Goal: Transaction & Acquisition: Complete application form

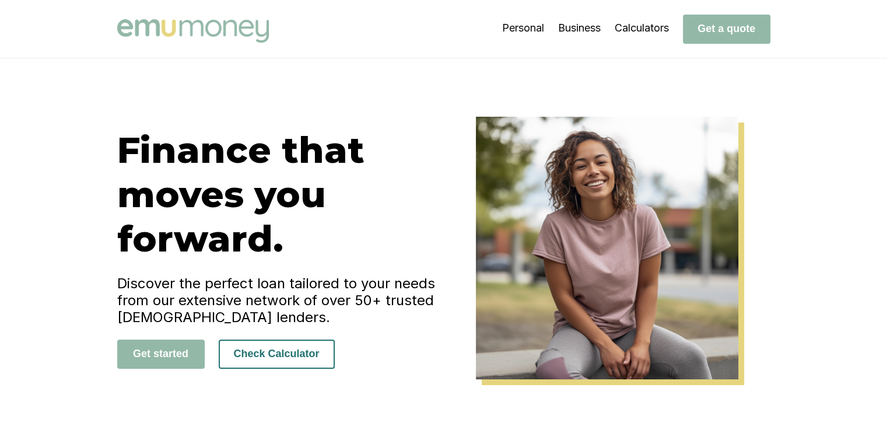
click at [273, 349] on button "Check Calculator" at bounding box center [277, 353] width 116 height 29
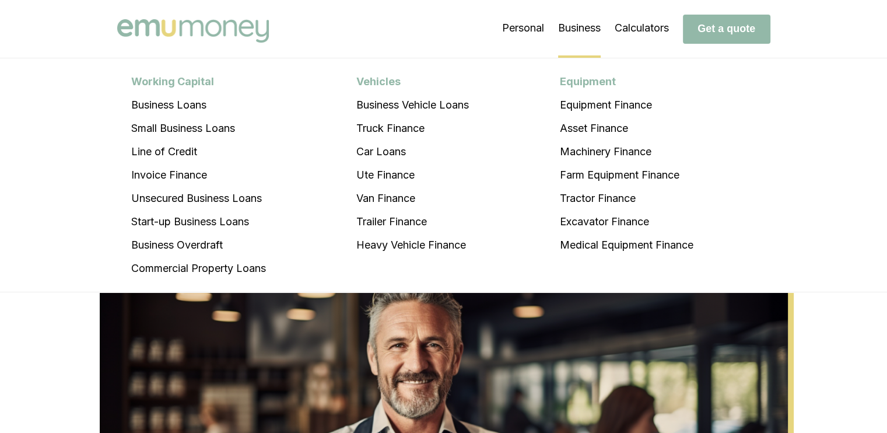
click at [585, 11] on li "Business Working Capital Business Loans Small Business Loans Line of Credit Inv…" at bounding box center [579, 28] width 43 height 58
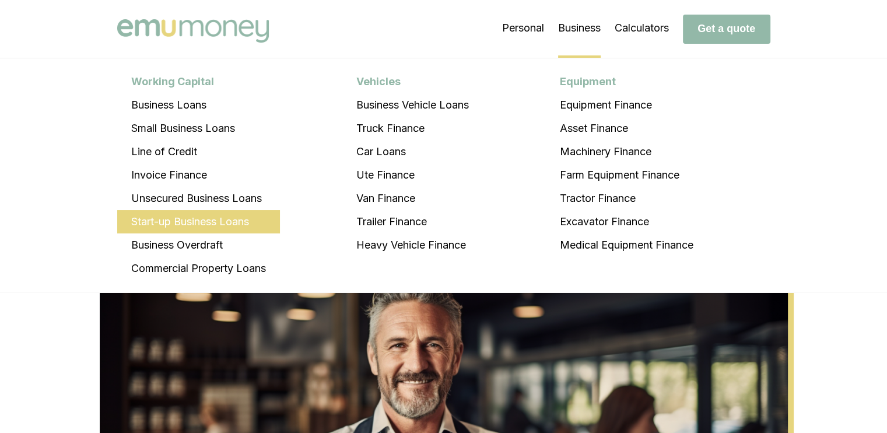
click at [237, 217] on li "Start-up Business Loans" at bounding box center [198, 221] width 163 height 23
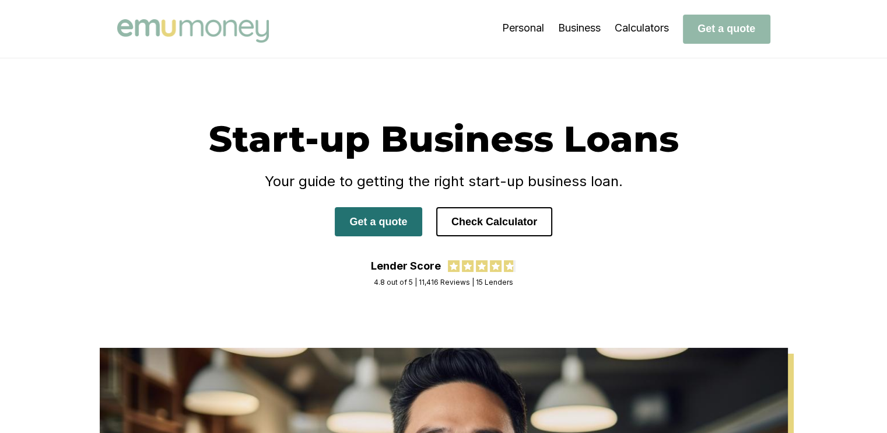
click at [390, 228] on button "Get a quote" at bounding box center [378, 221] width 87 height 29
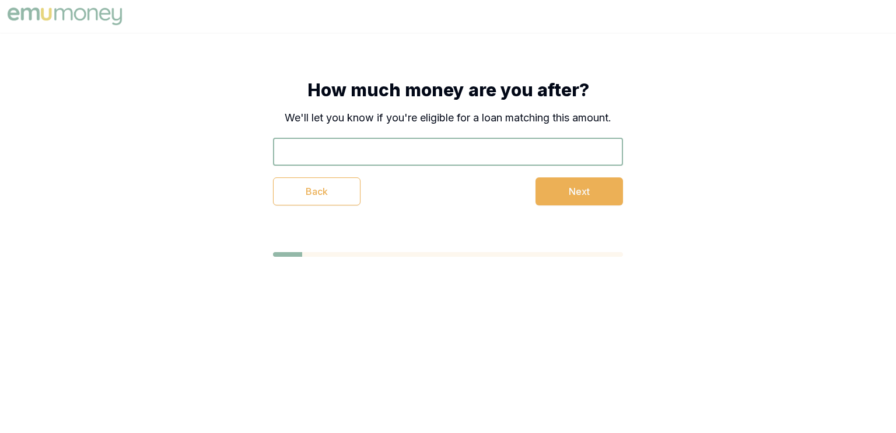
click at [478, 151] on input "text" at bounding box center [448, 152] width 350 height 28
type input "$25,000"
click at [592, 200] on button "Next" at bounding box center [578, 191] width 87 height 28
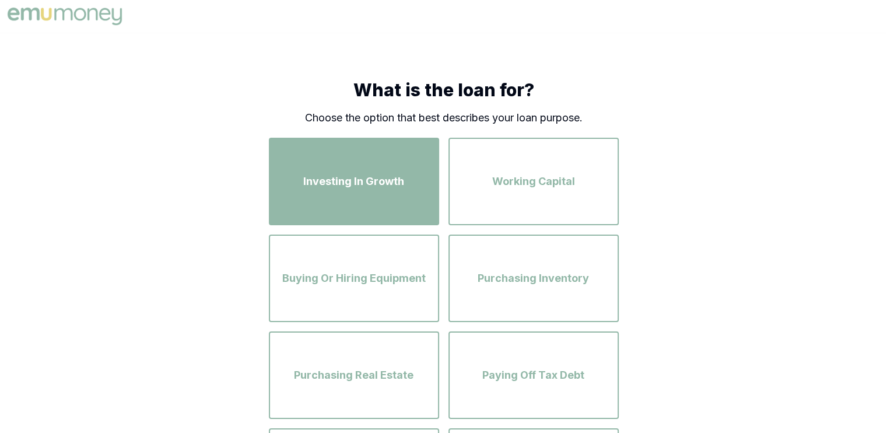
click at [397, 197] on div "Investing In Growth" at bounding box center [353, 181] width 149 height 66
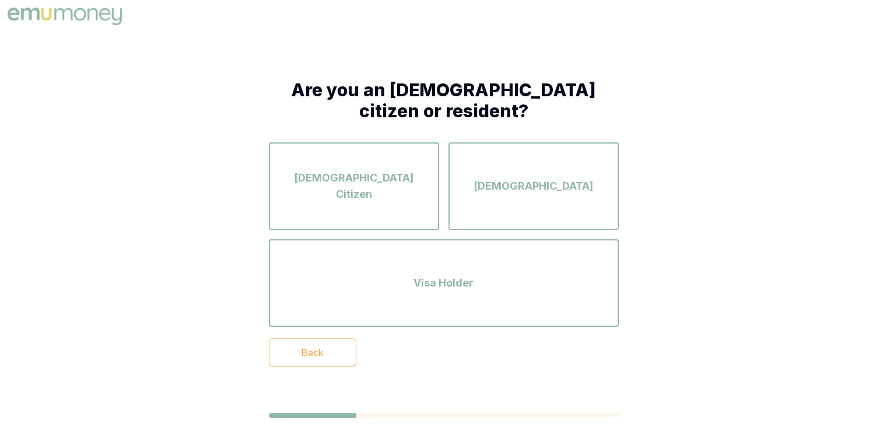
click at [397, 197] on div "[DEMOGRAPHIC_DATA] Citizen" at bounding box center [353, 186] width 149 height 66
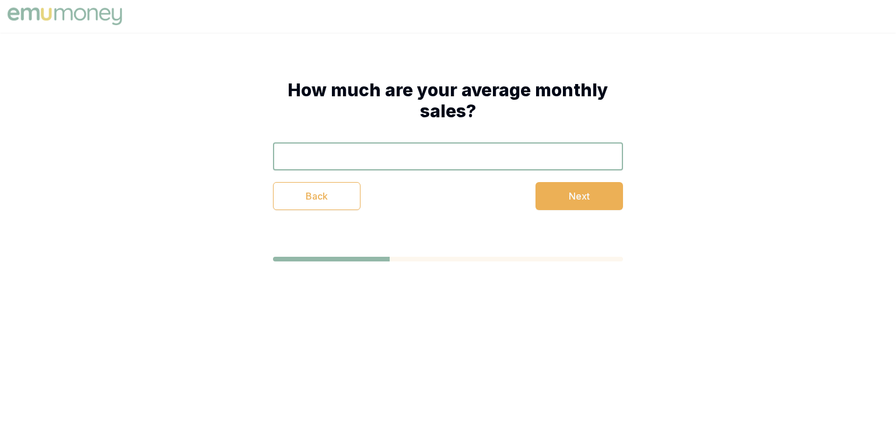
click at [453, 161] on input "text" at bounding box center [448, 156] width 350 height 28
type input "$20,000"
click at [577, 194] on button "Next" at bounding box center [578, 196] width 87 height 28
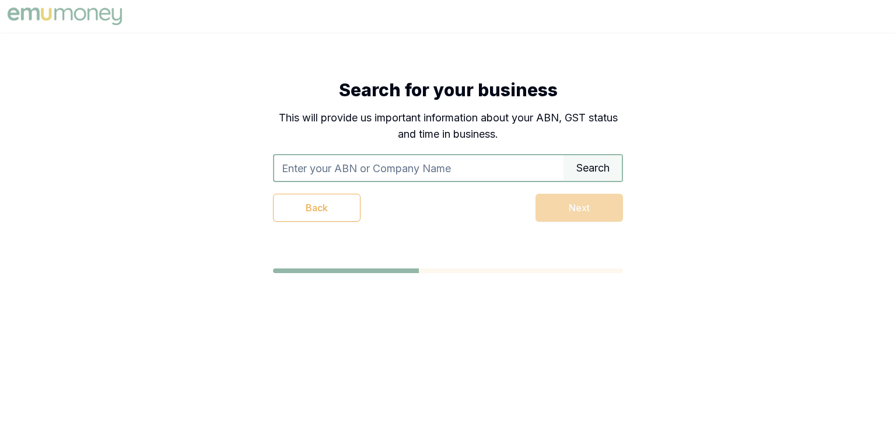
click at [456, 164] on input "text" at bounding box center [418, 168] width 289 height 26
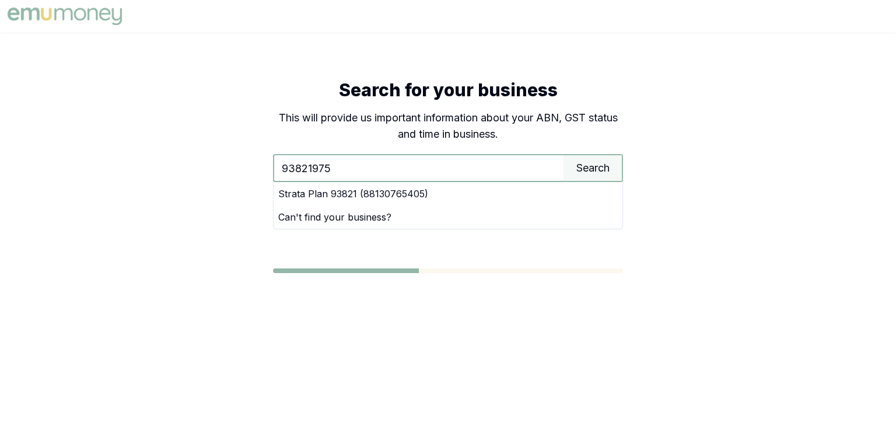
click at [376, 168] on input "93821975" at bounding box center [418, 168] width 289 height 26
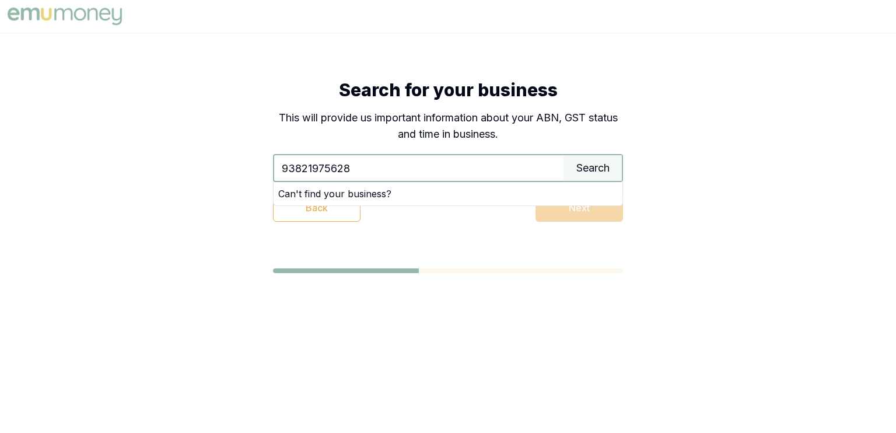
click at [376, 168] on input "93821975628" at bounding box center [418, 168] width 289 height 26
click at [293, 166] on input "93821975628" at bounding box center [418, 168] width 289 height 26
click at [315, 171] on input "93 821975628" at bounding box center [418, 168] width 289 height 26
click at [334, 168] on input "93 821 975628" at bounding box center [418, 168] width 289 height 26
type input "93 821 975 628"
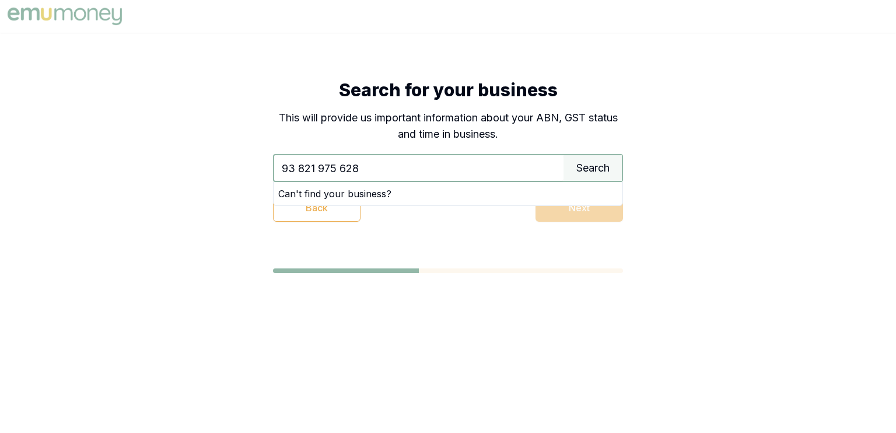
click at [363, 169] on input "93 821 975 628" at bounding box center [418, 168] width 289 height 26
drag, startPoint x: 363, startPoint y: 169, endPoint x: 243, endPoint y: 139, distance: 123.2
click at [243, 139] on div "Search for your business This will provide us important information about your …" at bounding box center [447, 151] width 443 height 236
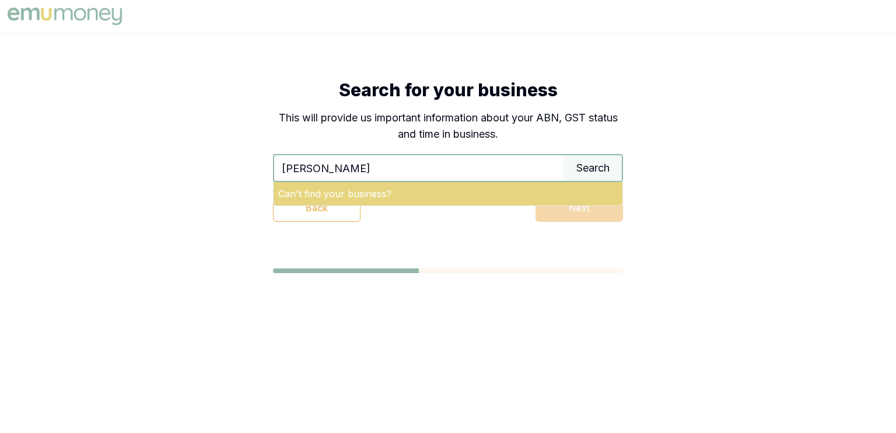
type input "FINK"
click at [350, 198] on div "Can't find your business?" at bounding box center [447, 193] width 349 height 23
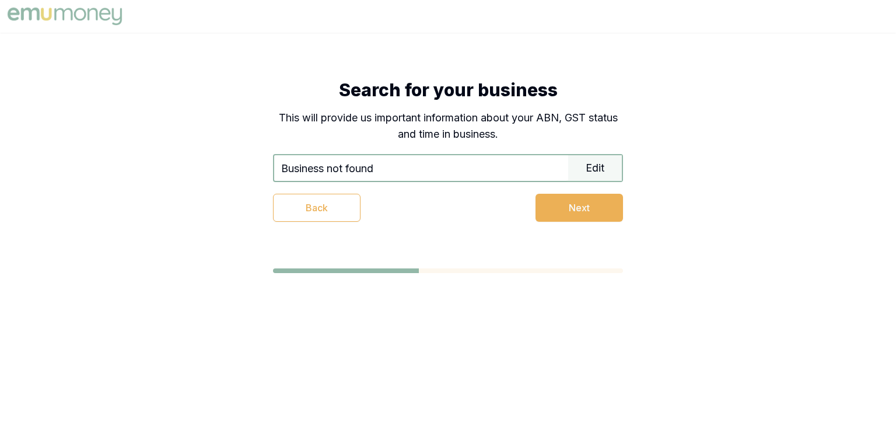
click at [392, 153] on div "Search for your business This will provide us important information about your …" at bounding box center [448, 150] width 350 height 142
click at [383, 181] on div "Business not found Edit" at bounding box center [448, 168] width 350 height 28
click at [404, 165] on input "Business not found" at bounding box center [421, 168] width 294 height 26
click at [604, 160] on div "Edit" at bounding box center [595, 168] width 54 height 26
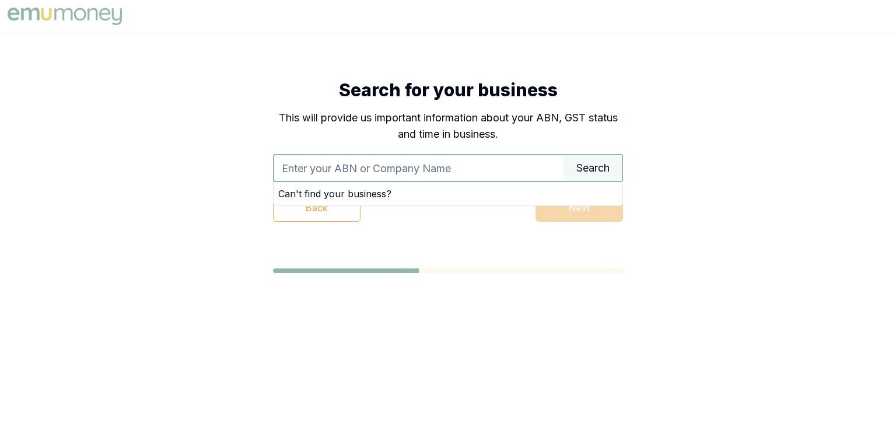
click at [460, 170] on input "text" at bounding box center [418, 168] width 289 height 26
click at [728, 201] on div "Search for your business This will provide us important information about your …" at bounding box center [448, 176] width 896 height 287
click at [592, 177] on div "Search" at bounding box center [592, 168] width 58 height 26
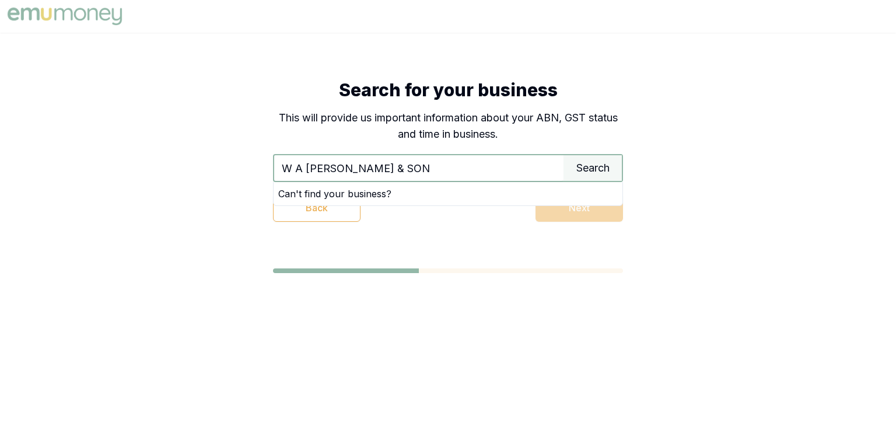
click at [292, 170] on input "W A FINK & SON" at bounding box center [418, 168] width 289 height 26
click at [393, 167] on input "W.A FINK & SON" at bounding box center [418, 168] width 289 height 26
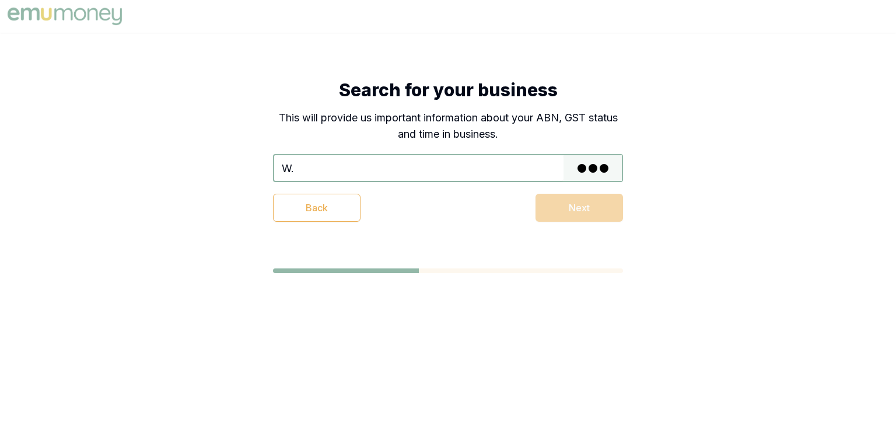
type input "W"
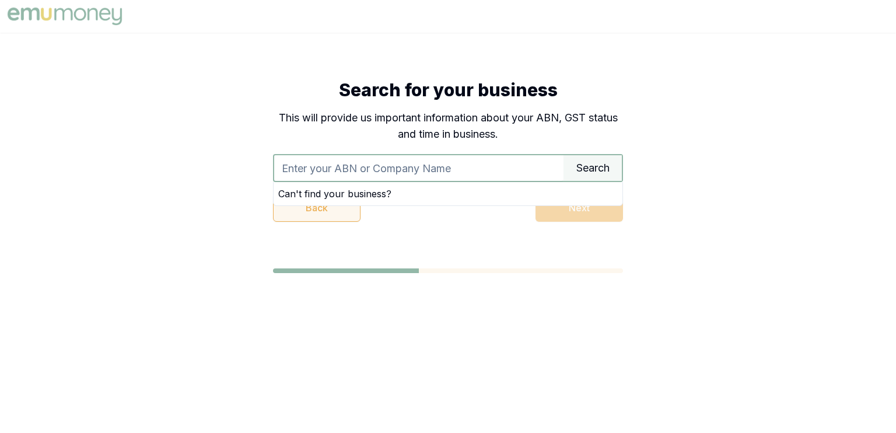
click at [317, 206] on button "Back" at bounding box center [316, 208] width 87 height 28
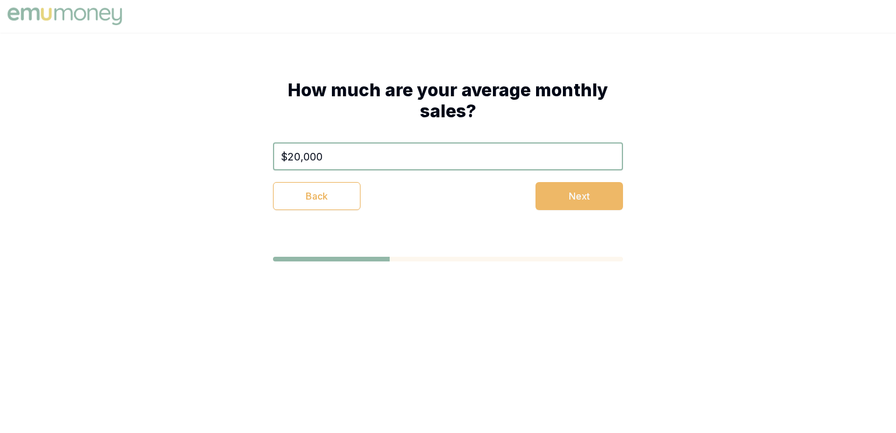
click at [564, 198] on button "Next" at bounding box center [578, 196] width 87 height 28
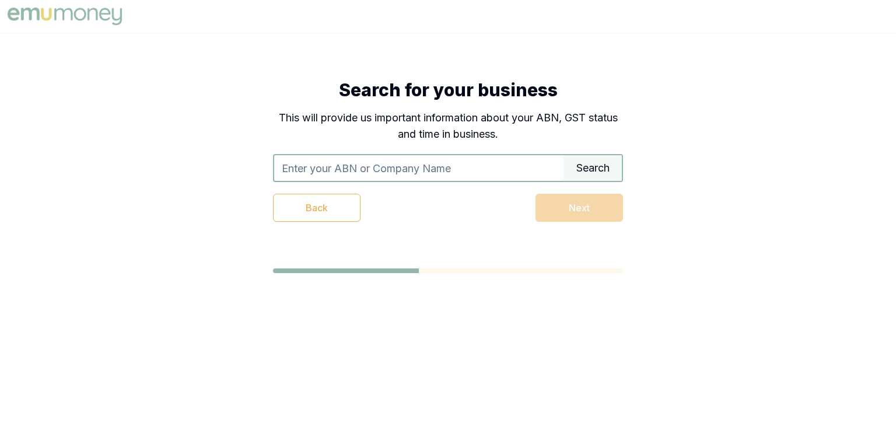
click at [350, 172] on input "text" at bounding box center [418, 168] width 289 height 26
type input "W"
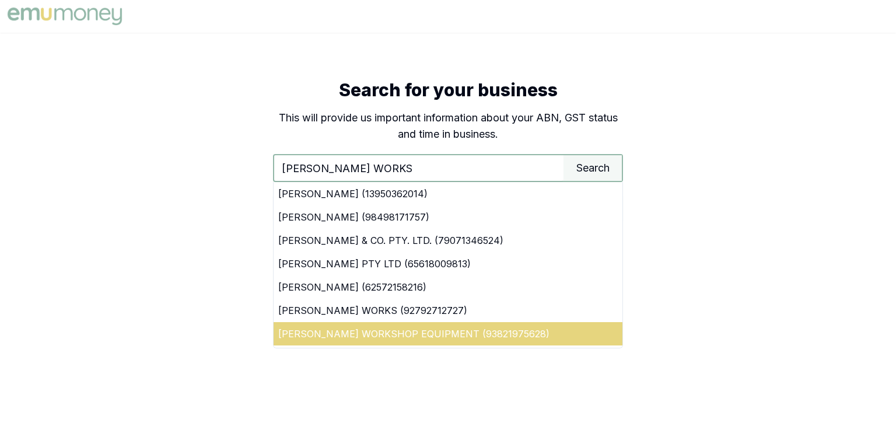
type input "FINK WORKS"
click at [349, 326] on div "FINK WORKSHOP EQUIPMENT (93821975628)" at bounding box center [447, 333] width 349 height 23
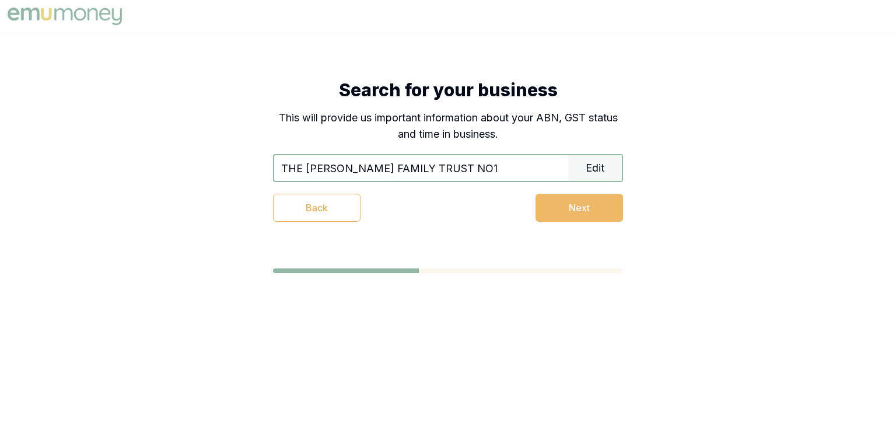
click at [569, 209] on button "Next" at bounding box center [578, 208] width 87 height 28
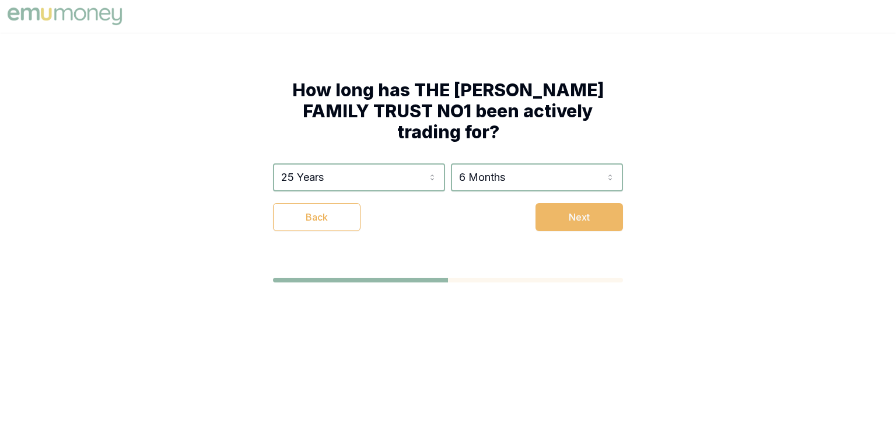
click at [595, 203] on button "Next" at bounding box center [578, 217] width 87 height 28
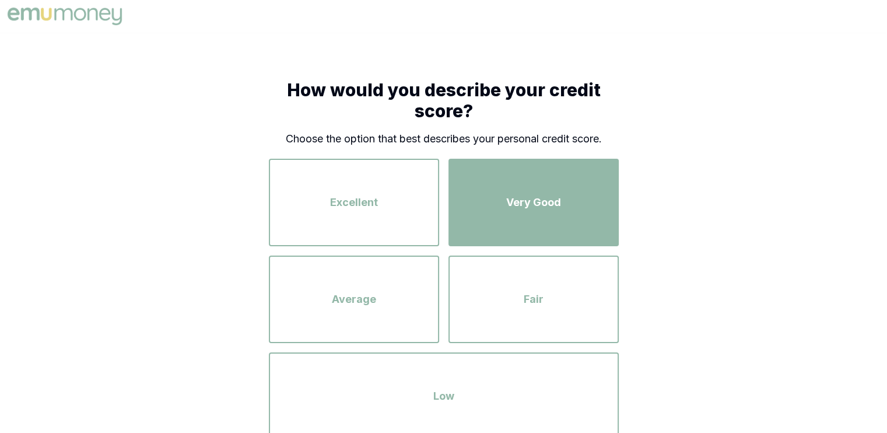
click at [490, 213] on div "Very Good" at bounding box center [533, 202] width 149 height 66
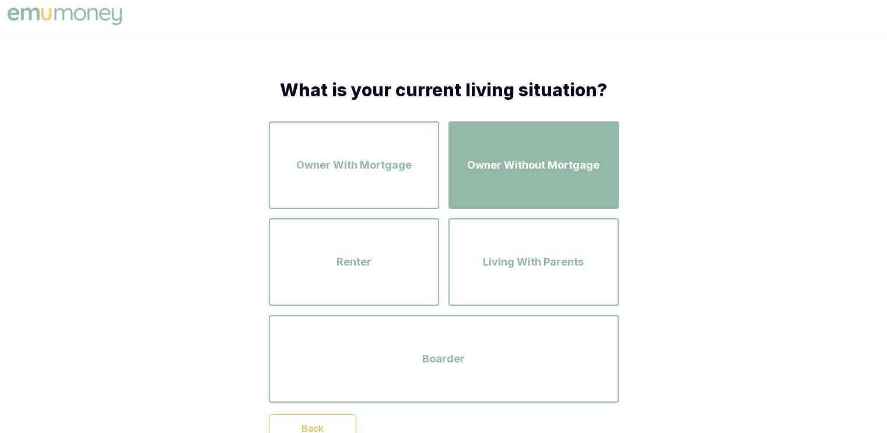
click at [532, 187] on div "Owner Without Mortgage" at bounding box center [533, 165] width 149 height 66
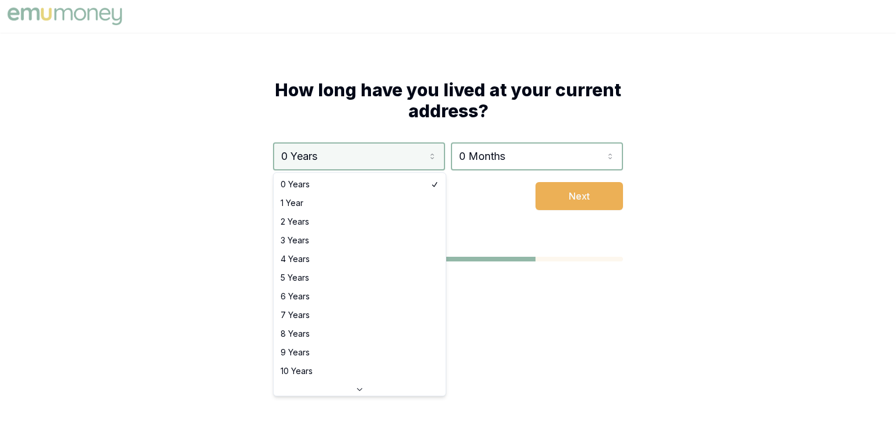
click at [432, 150] on html "How long have you lived at your current address? 0 Years 0 Years 1 Year 2 Years…" at bounding box center [448, 216] width 896 height 433
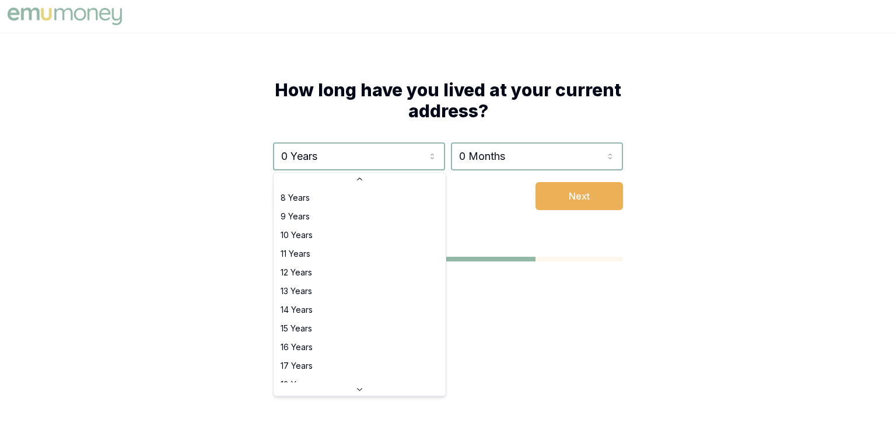
scroll to position [187, 0]
select select "16"
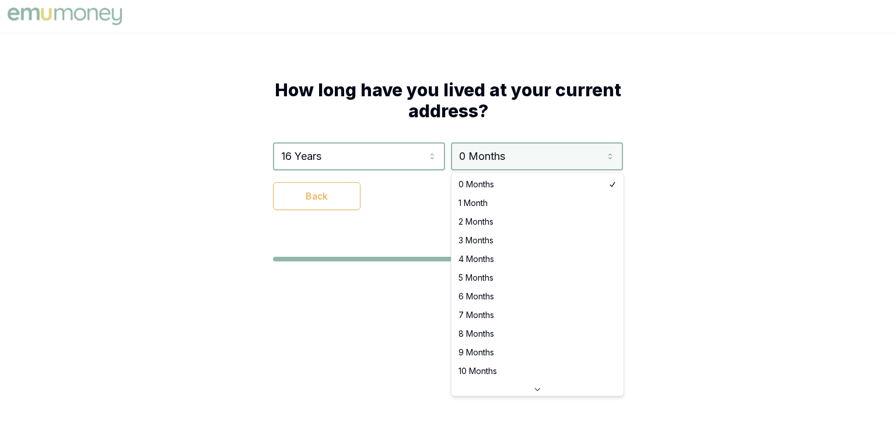
click at [595, 144] on html "How long have you lived at your current address? 16 Years 0 Years 1 Year 2 Year…" at bounding box center [448, 216] width 896 height 433
select select "5"
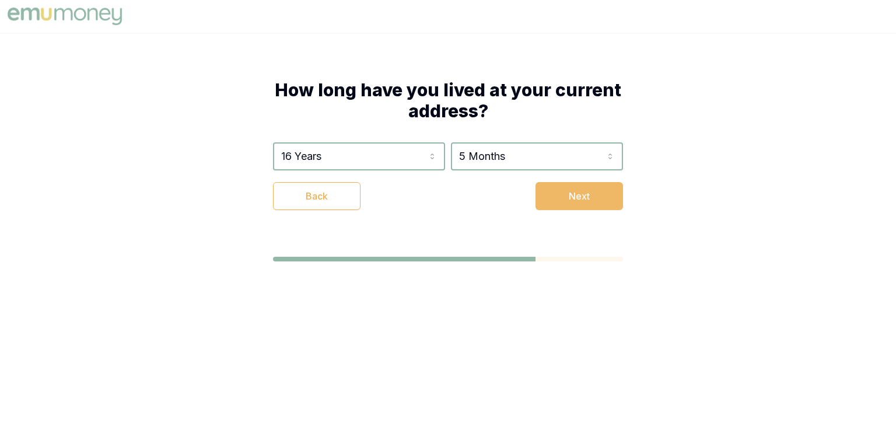
click at [592, 205] on button "Next" at bounding box center [578, 196] width 87 height 28
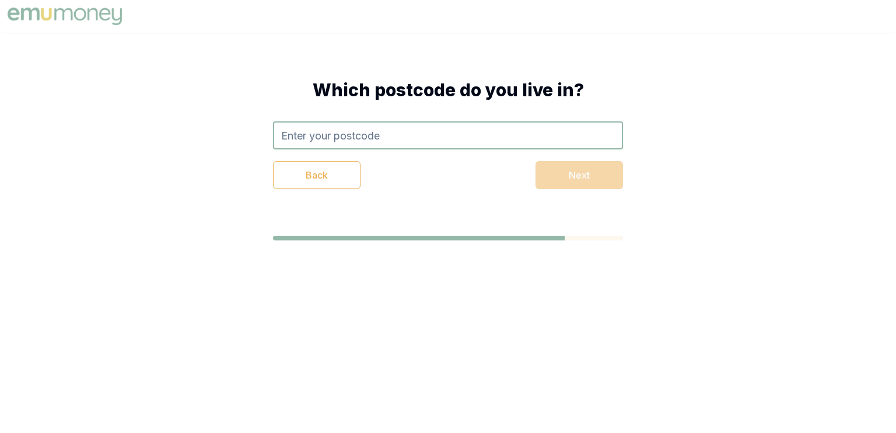
click at [513, 134] on input "text" at bounding box center [448, 135] width 350 height 28
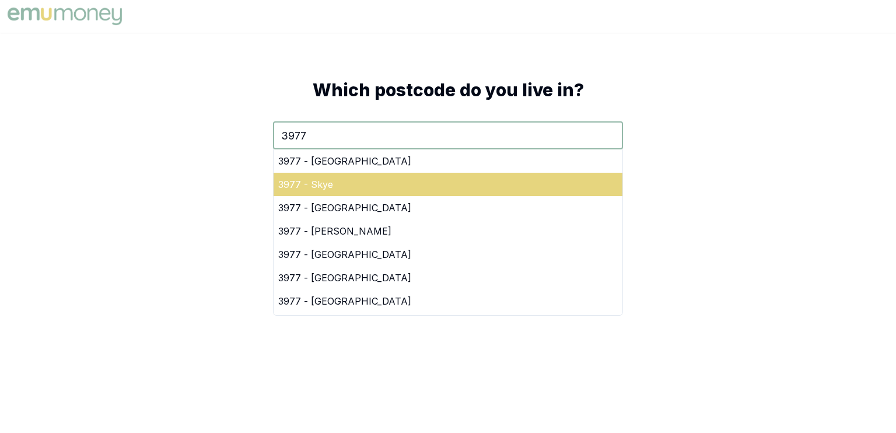
type input "3977"
click at [446, 181] on div "3977 - Skye" at bounding box center [447, 184] width 349 height 23
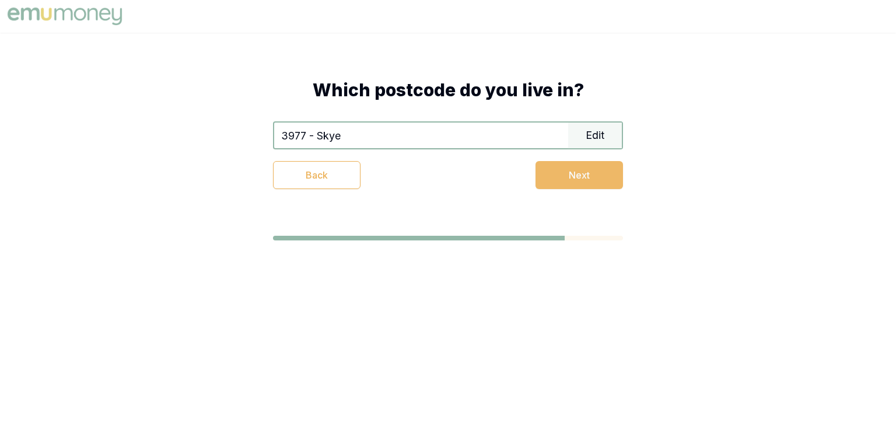
click at [563, 180] on button "Next" at bounding box center [578, 175] width 87 height 28
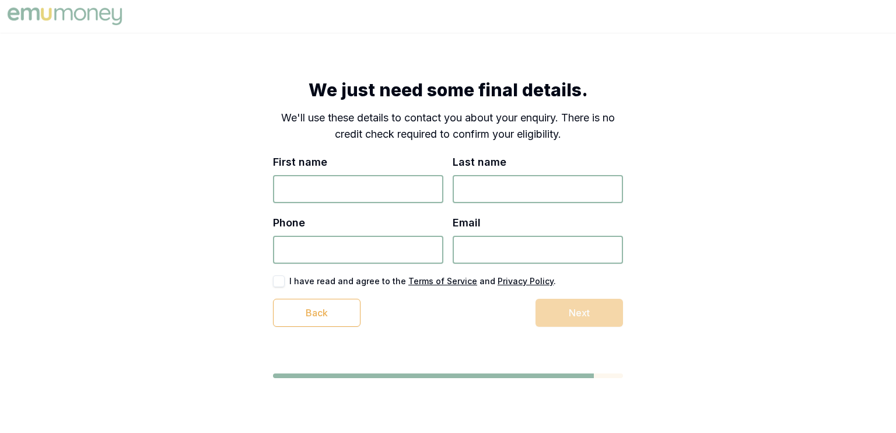
click at [417, 192] on input "First name" at bounding box center [358, 189] width 170 height 28
type input "CHLOE"
click at [534, 188] on input "Last name" at bounding box center [538, 189] width 170 height 28
type input "D"
type input "FINK"
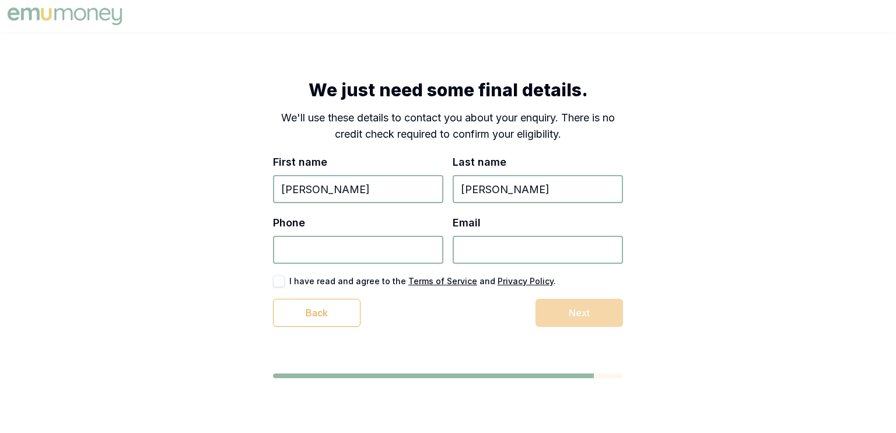
click at [365, 246] on input "Phone" at bounding box center [358, 250] width 170 height 28
type input "0430 234 471"
click at [471, 249] on input "Email" at bounding box center [538, 250] width 170 height 28
type input "afink0910@gmail.com"
click at [278, 282] on button "button" at bounding box center [279, 281] width 12 height 12
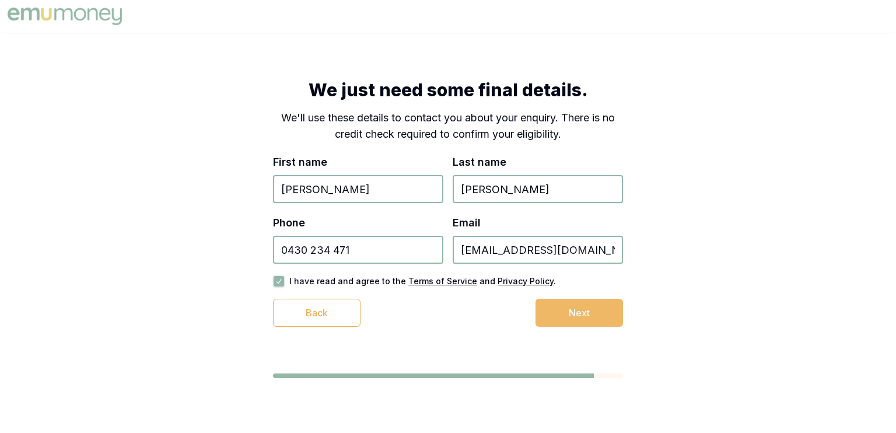
click at [591, 309] on button "Next" at bounding box center [578, 313] width 87 height 28
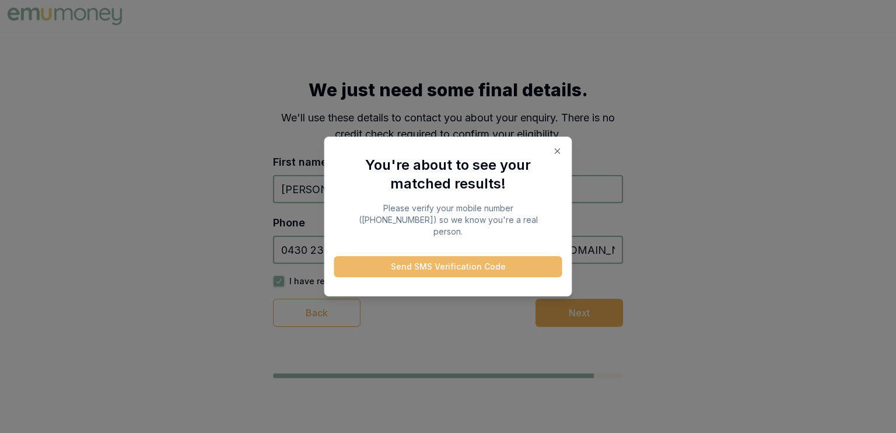
click at [531, 257] on button "Send SMS Verification Code" at bounding box center [448, 266] width 228 height 21
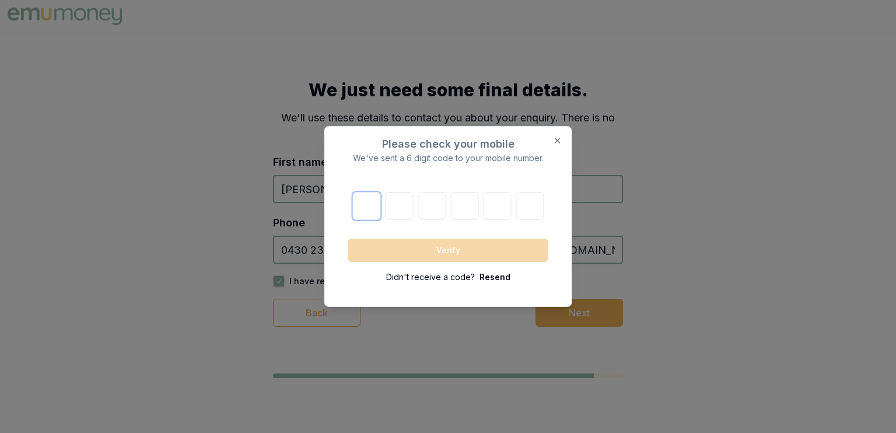
click at [367, 203] on input "number" at bounding box center [366, 206] width 28 height 28
type input "5"
type input "6"
type input "4"
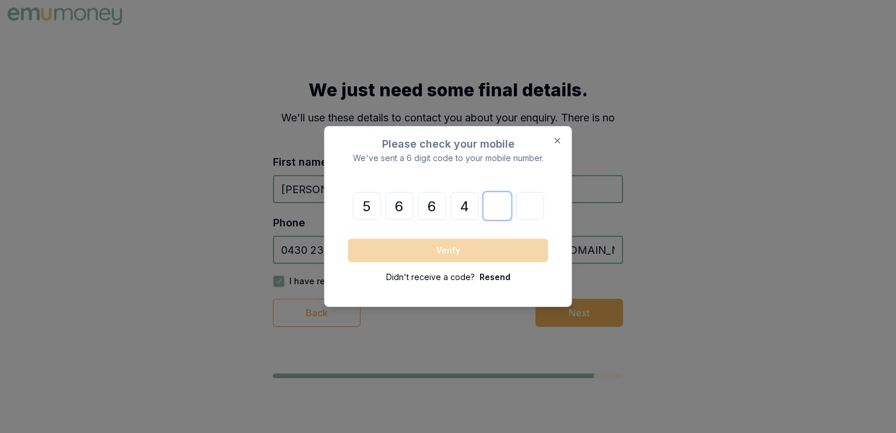
type input "0"
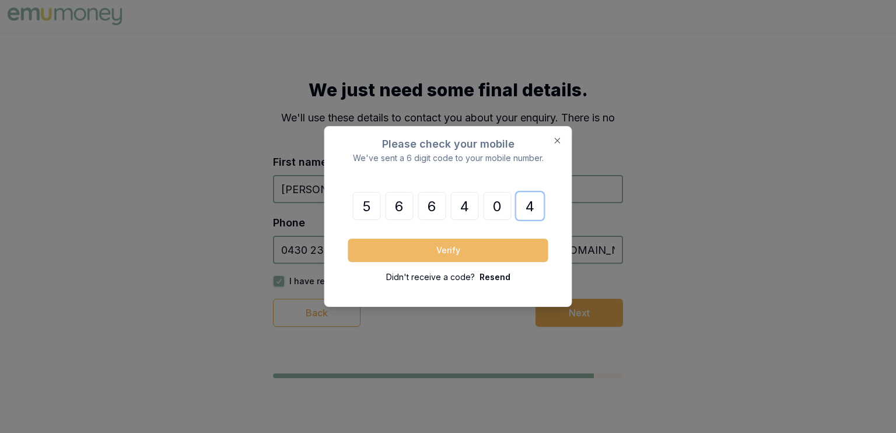
type input "4"
click at [366, 247] on button "Verify" at bounding box center [448, 250] width 200 height 23
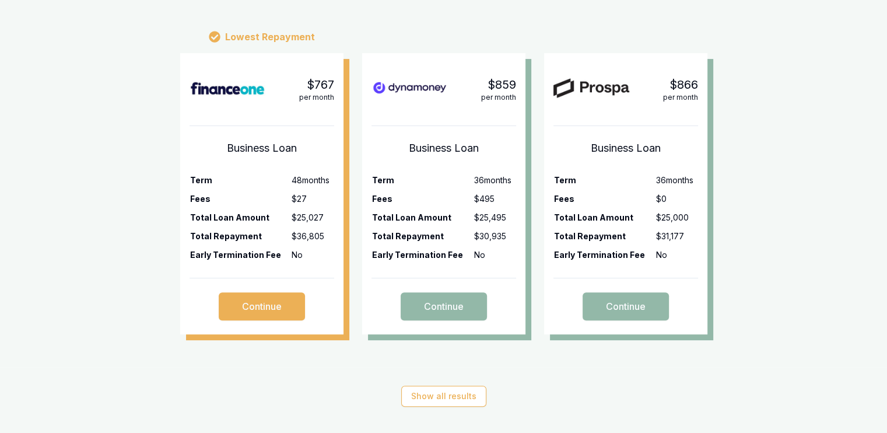
scroll to position [350, 0]
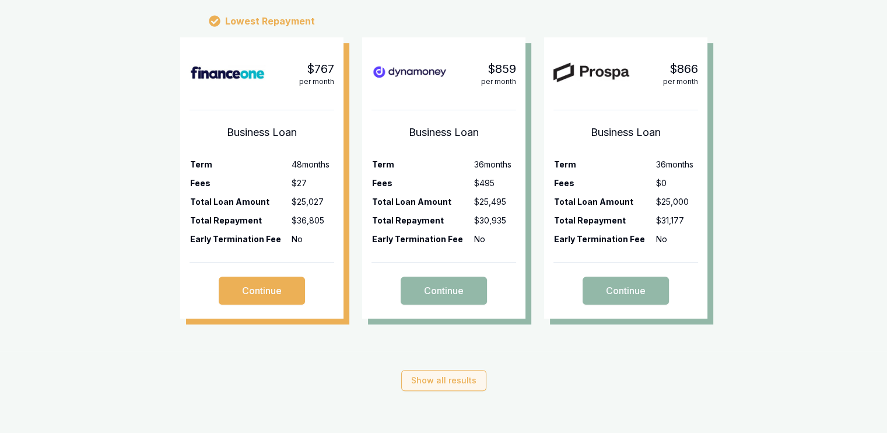
click at [463, 381] on button "Show all results" at bounding box center [443, 380] width 85 height 21
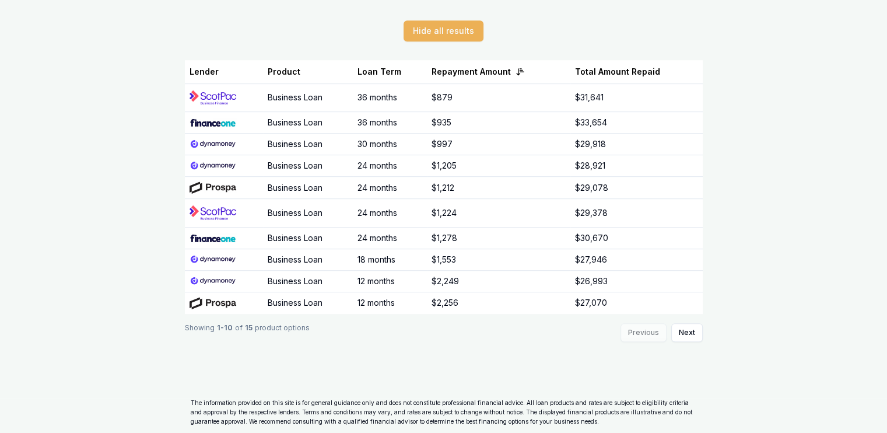
scroll to position [700, 0]
click at [688, 329] on button "Next" at bounding box center [686, 331] width 31 height 19
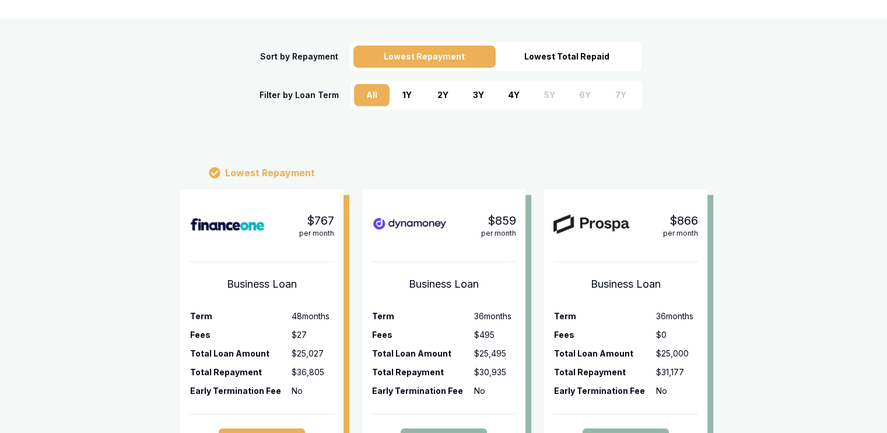
scroll to position [187, 0]
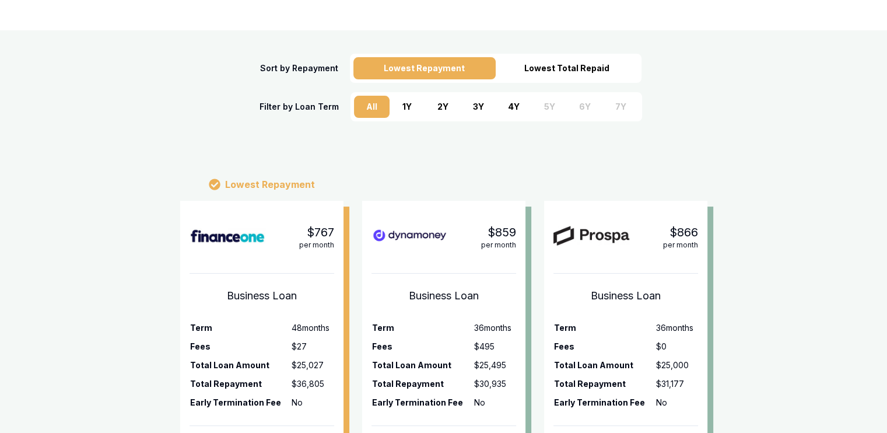
click at [555, 74] on div "Lowest Total Repaid" at bounding box center [567, 68] width 142 height 22
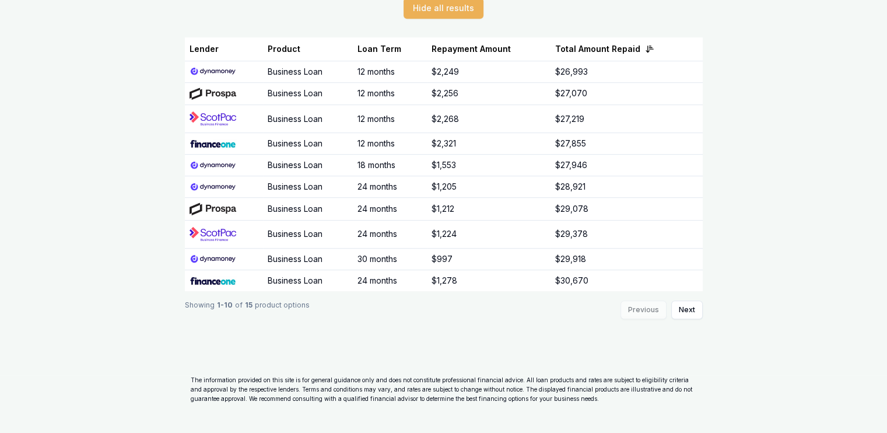
scroll to position [737, 0]
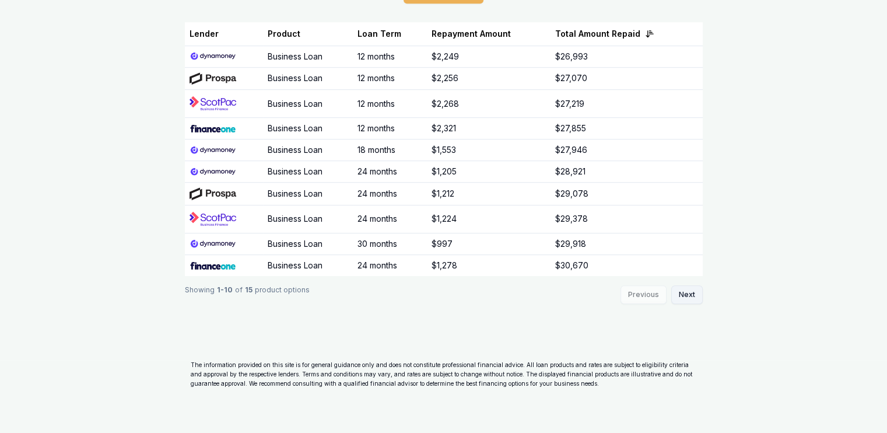
click at [690, 289] on button "Next" at bounding box center [686, 294] width 31 height 19
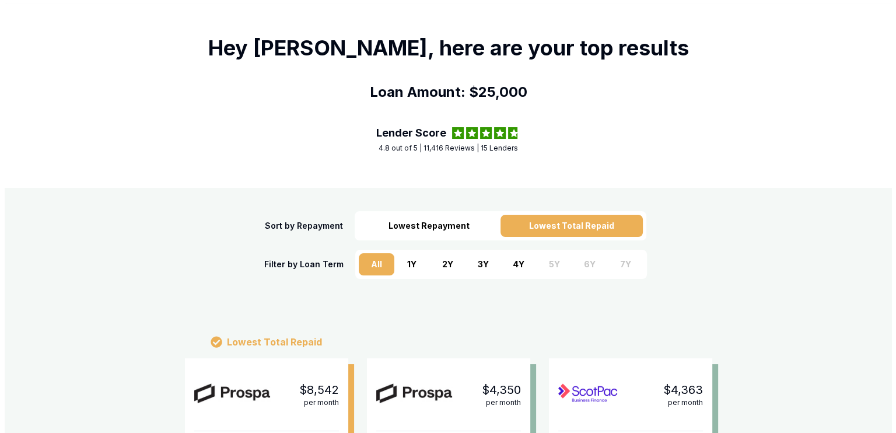
scroll to position [0, 0]
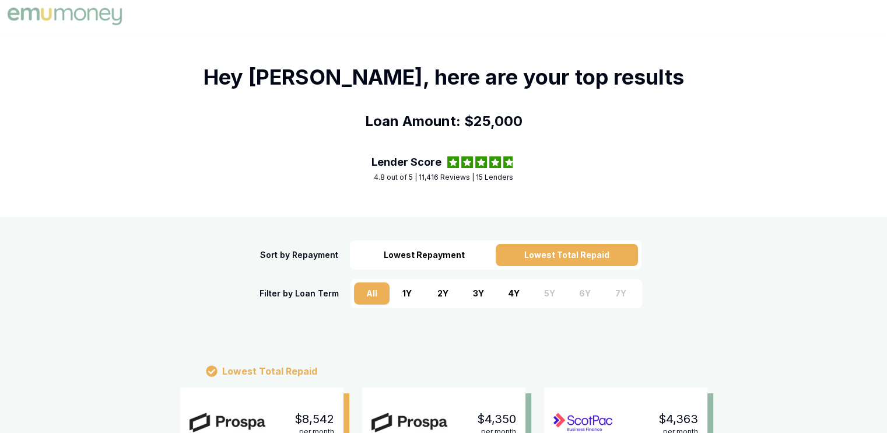
click at [71, 7] on img at bounding box center [65, 16] width 120 height 23
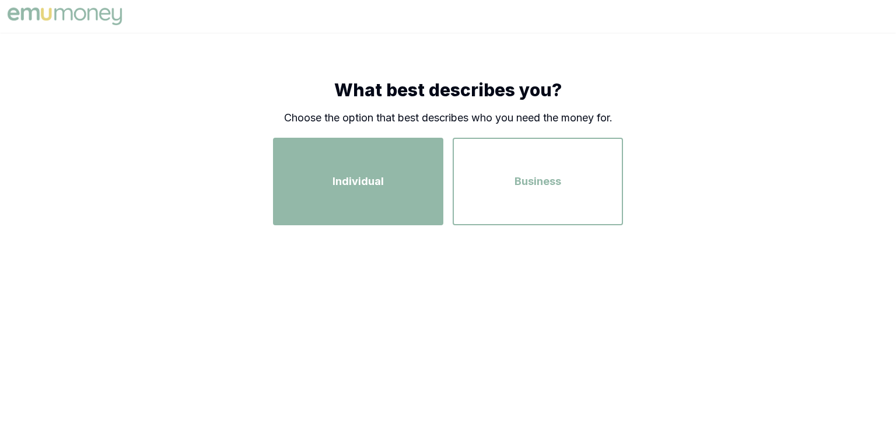
click at [361, 175] on span "Individual" at bounding box center [357, 181] width 51 height 16
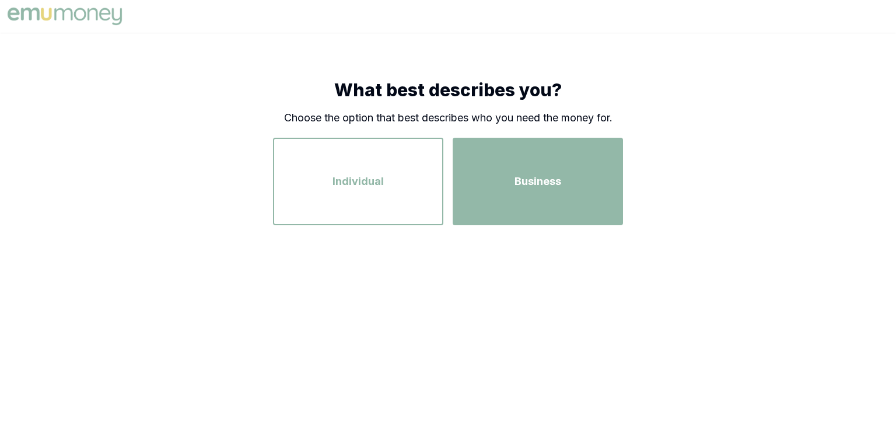
click at [523, 205] on div "Business" at bounding box center [537, 181] width 149 height 66
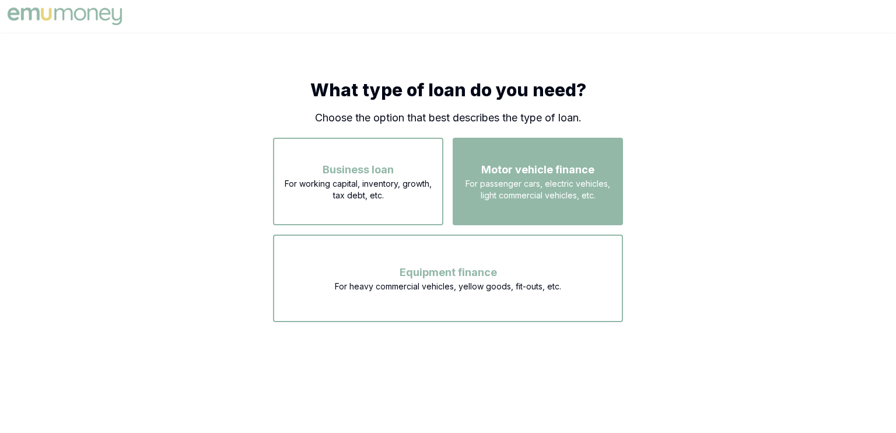
click at [536, 168] on span "Motor vehicle finance" at bounding box center [537, 170] width 113 height 16
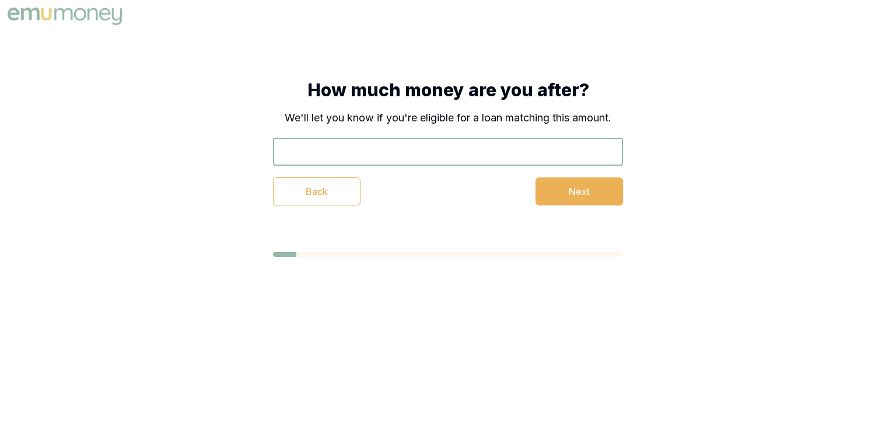
click at [455, 153] on input "text" at bounding box center [448, 152] width 350 height 28
type input "$70,000"
click at [601, 188] on button "Next" at bounding box center [578, 191] width 87 height 28
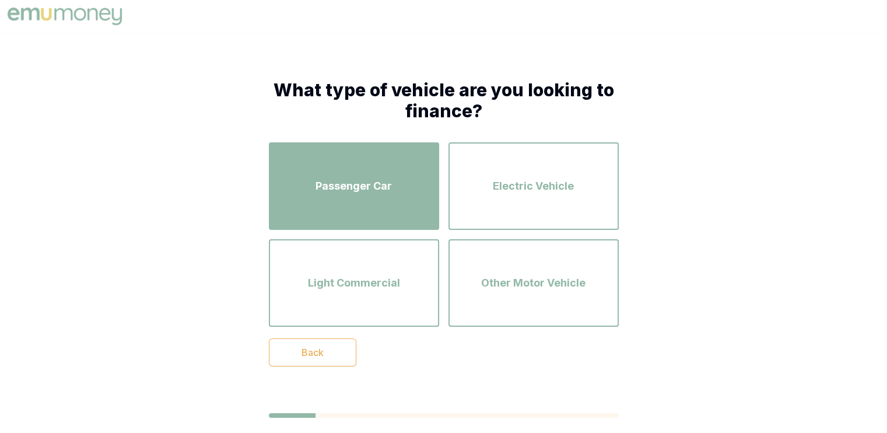
click at [378, 174] on div "Passenger Car" at bounding box center [353, 186] width 149 height 66
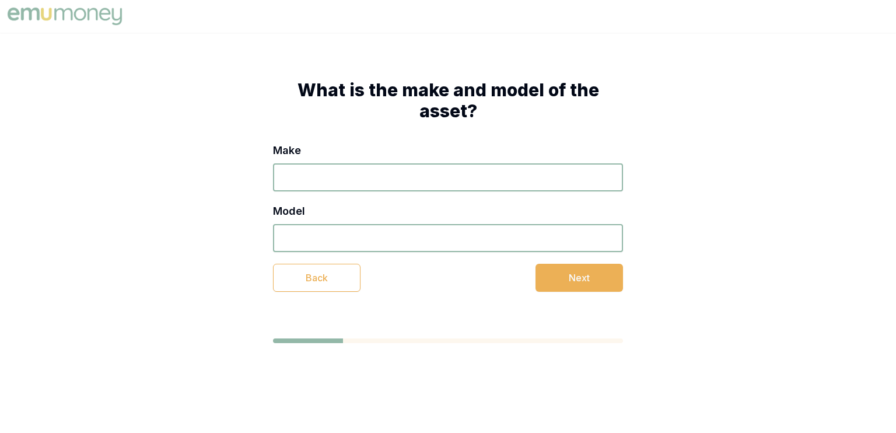
click at [350, 178] on input "Make" at bounding box center [448, 177] width 350 height 28
type input "TOYOTA"
click at [321, 235] on input "Model" at bounding box center [448, 238] width 350 height 28
type input "LANDCRUISER"
click at [571, 280] on button "Next" at bounding box center [578, 278] width 87 height 28
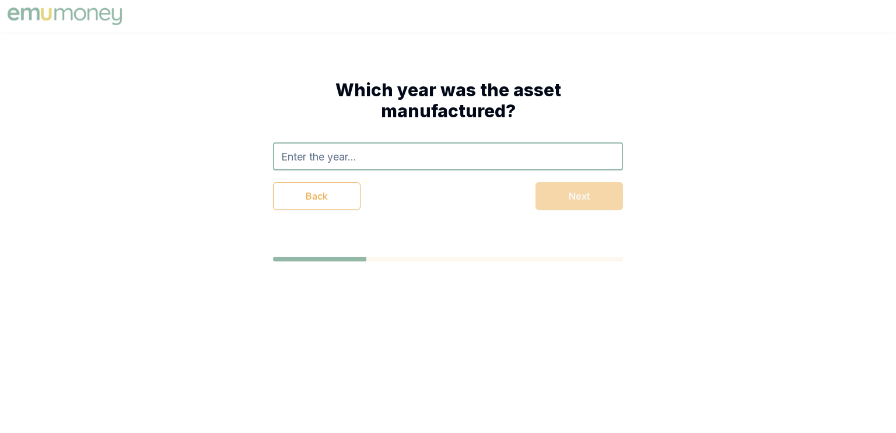
click at [420, 157] on input "text" at bounding box center [448, 156] width 350 height 28
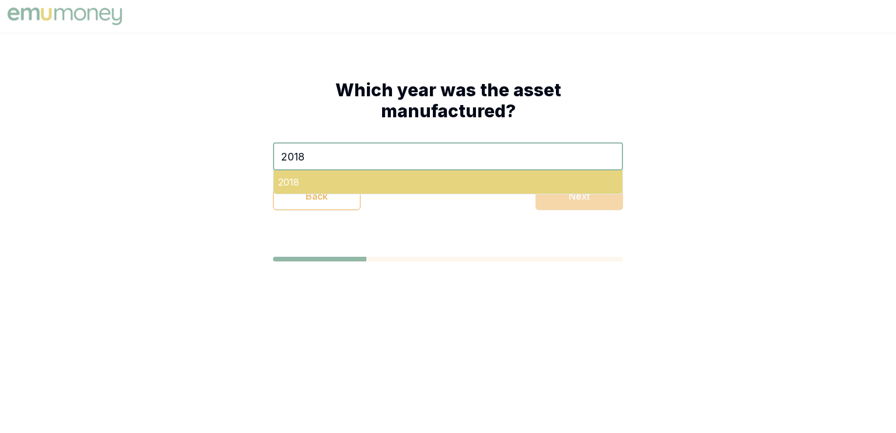
type input "2018"
click at [399, 176] on div "2018" at bounding box center [447, 181] width 349 height 23
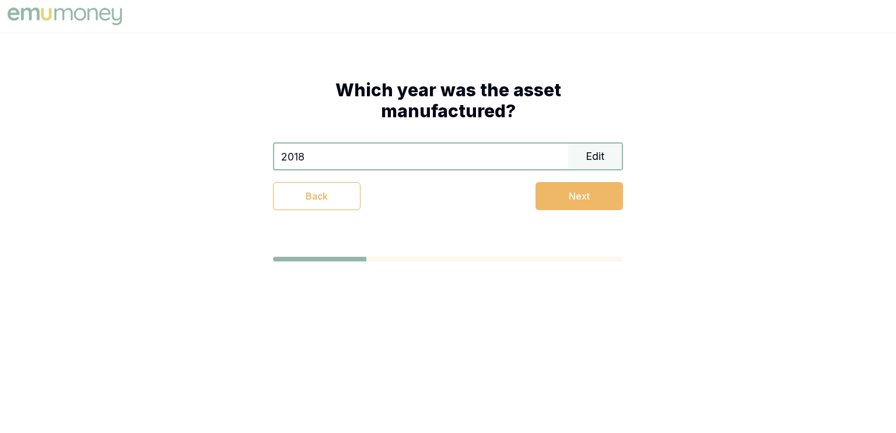
click at [563, 193] on button "Next" at bounding box center [578, 196] width 87 height 28
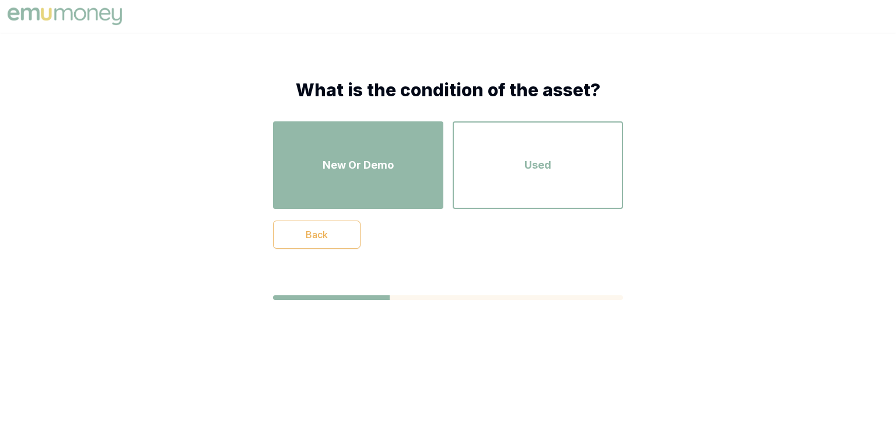
click at [391, 160] on span "New Or Demo" at bounding box center [357, 165] width 71 height 16
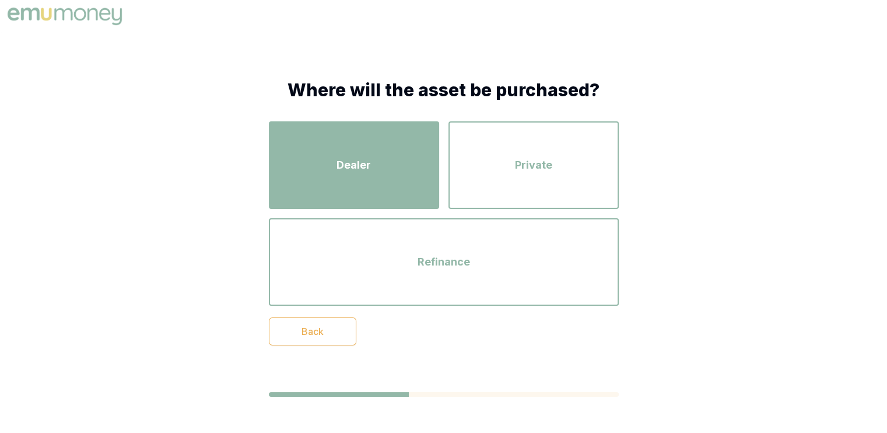
click at [370, 174] on div "Dealer" at bounding box center [353, 165] width 149 height 66
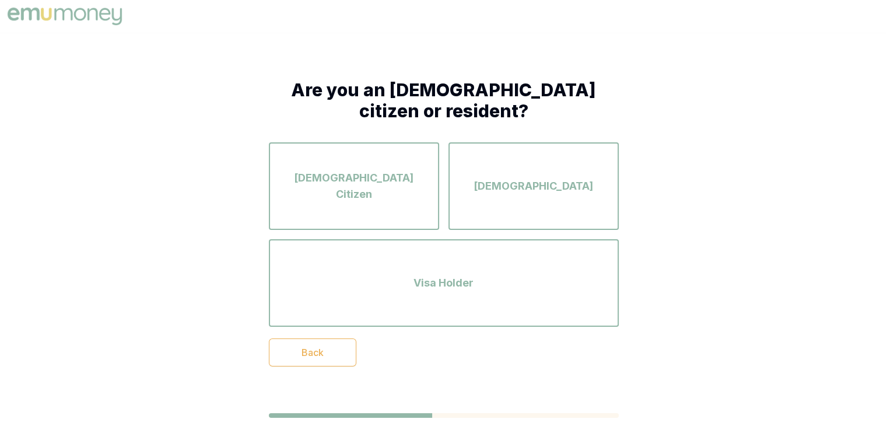
click at [370, 174] on div "Australian Citizen" at bounding box center [353, 186] width 149 height 66
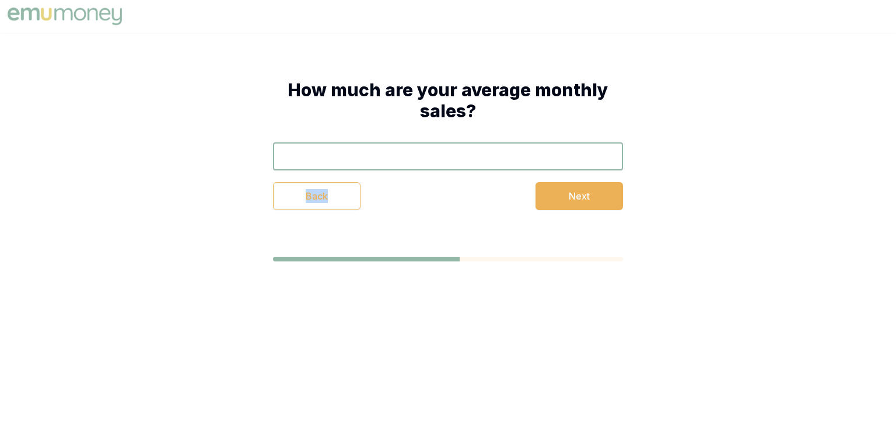
drag, startPoint x: 394, startPoint y: 188, endPoint x: 377, endPoint y: 152, distance: 40.4
click at [377, 152] on div "Back Next" at bounding box center [448, 176] width 350 height 68
click at [377, 152] on input "text" at bounding box center [448, 156] width 350 height 28
type input "$20,000"
click at [571, 197] on button "Next" at bounding box center [578, 196] width 87 height 28
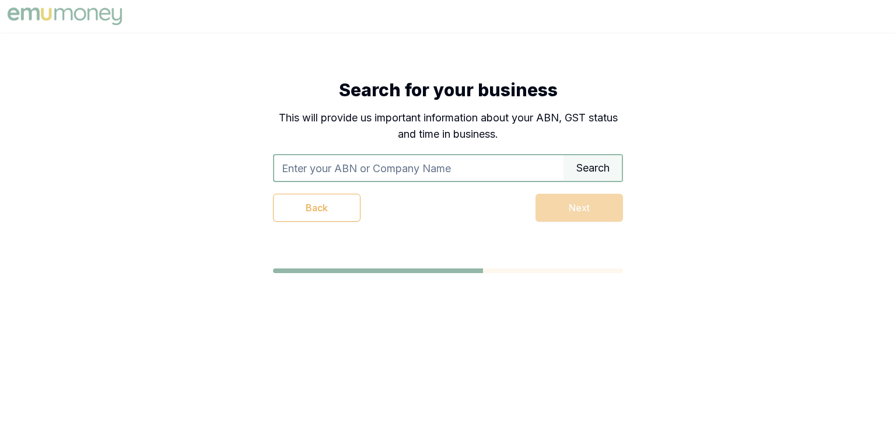
click at [417, 171] on input "text" at bounding box center [418, 168] width 289 height 26
click at [408, 163] on input "text" at bounding box center [418, 168] width 289 height 26
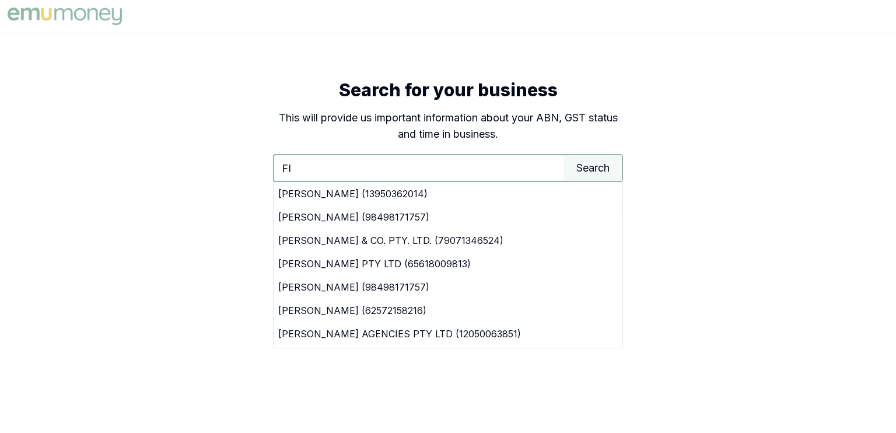
type input "F"
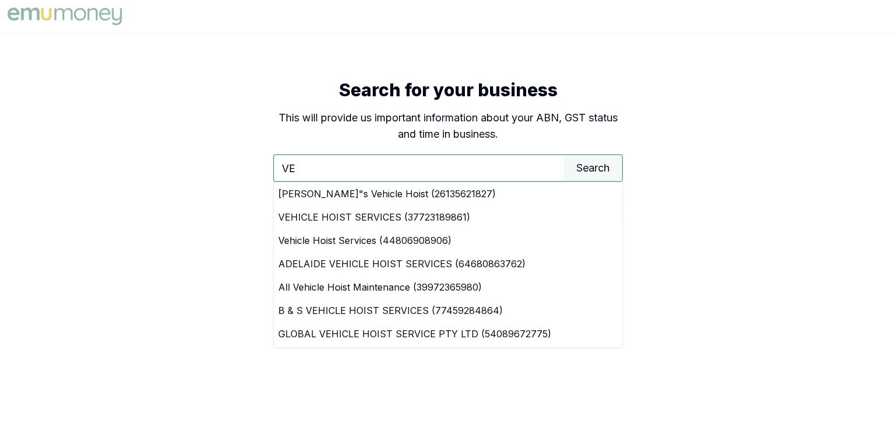
type input "V"
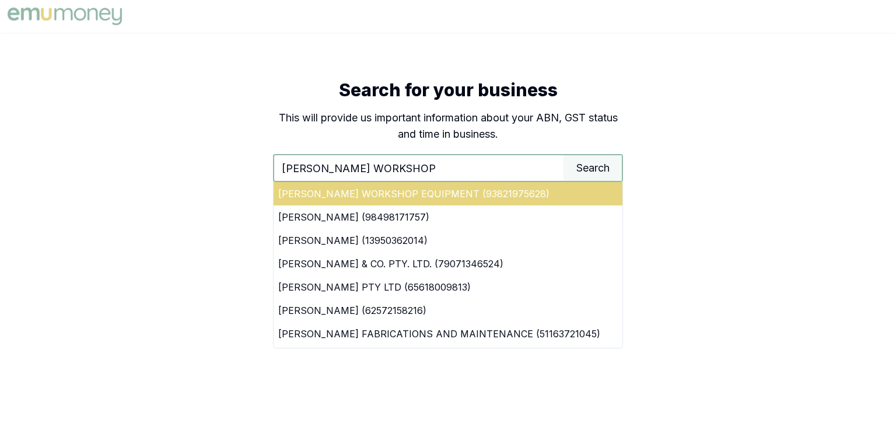
type input "FINK WORKSHOP"
click at [404, 189] on div "FINK WORKSHOP EQUIPMENT (93821975628)" at bounding box center [447, 193] width 349 height 23
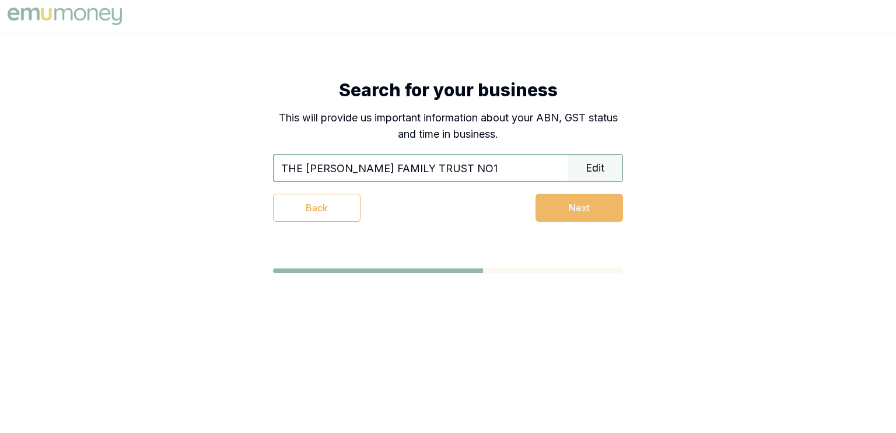
click at [564, 209] on button "Next" at bounding box center [578, 208] width 87 height 28
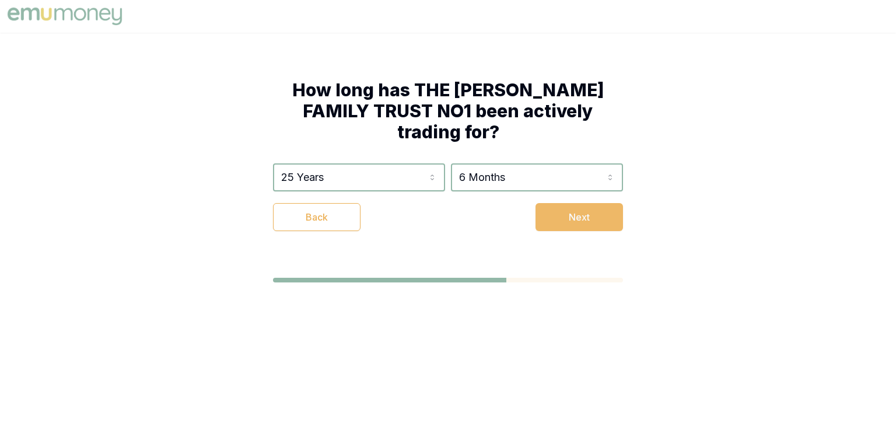
click at [571, 203] on button "Next" at bounding box center [578, 217] width 87 height 28
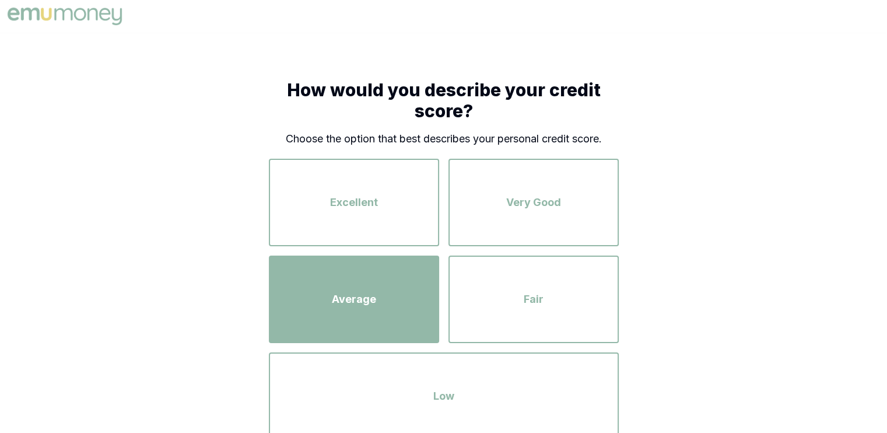
click at [322, 325] on div "Average" at bounding box center [353, 299] width 149 height 66
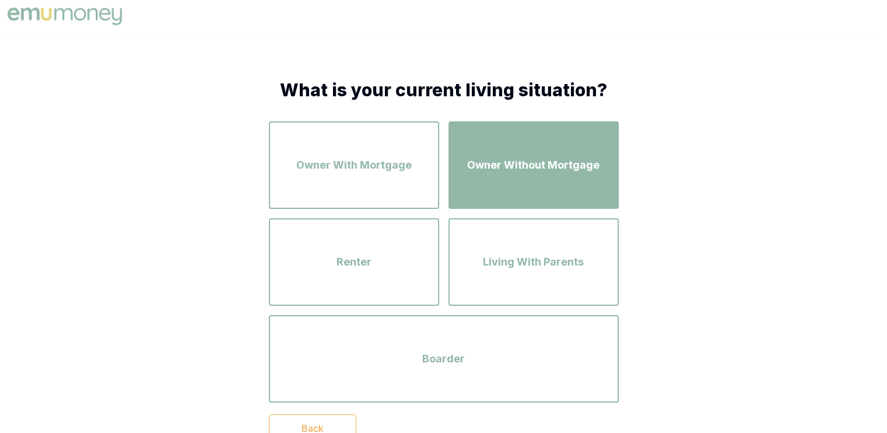
click at [517, 167] on span "Owner Without Mortgage" at bounding box center [533, 165] width 132 height 16
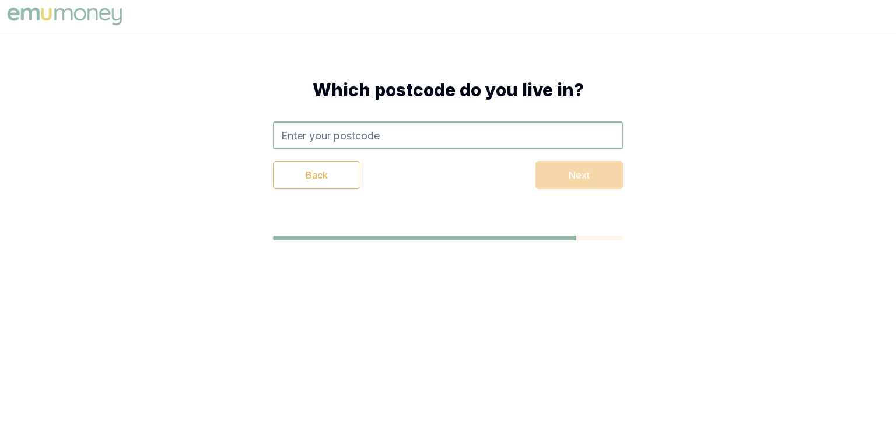
click at [439, 139] on input "text" at bounding box center [448, 135] width 350 height 28
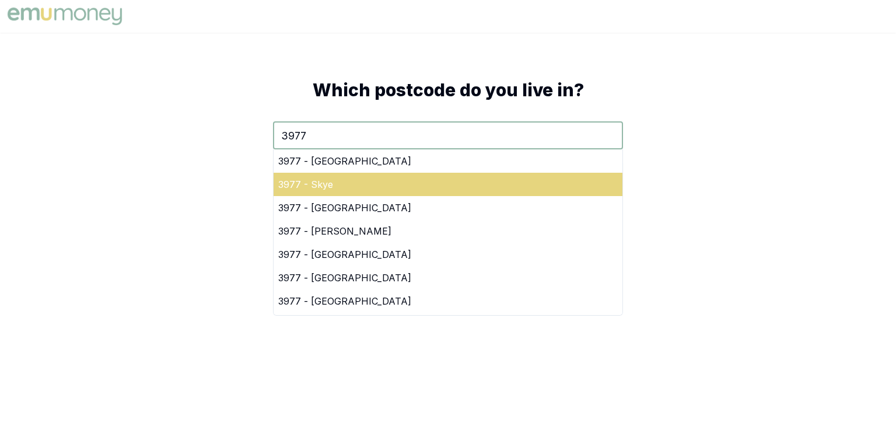
type input "3977"
click at [366, 185] on div "3977 - Skye" at bounding box center [447, 184] width 349 height 23
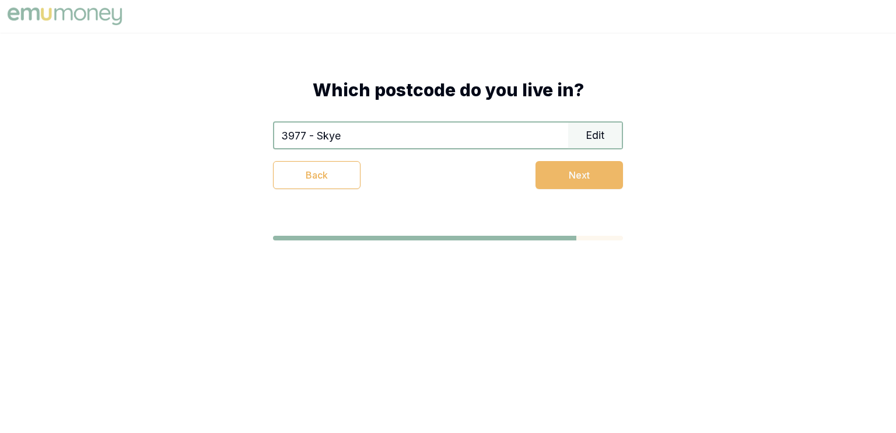
click at [592, 164] on button "Next" at bounding box center [578, 175] width 87 height 28
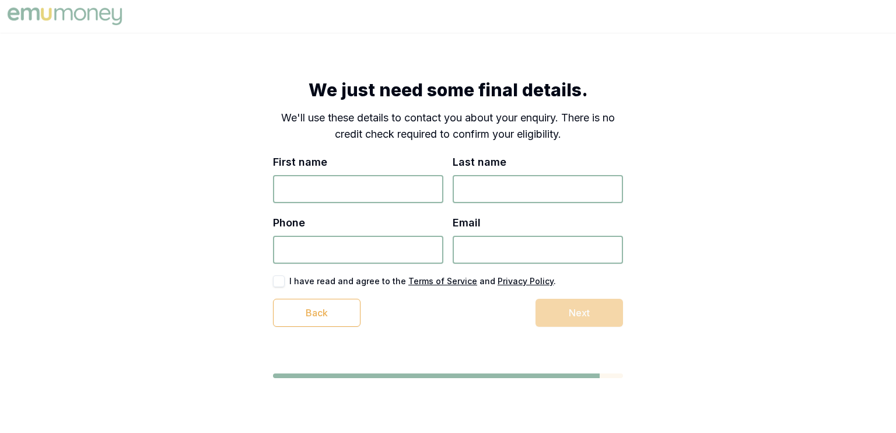
click at [383, 178] on input "First name" at bounding box center [358, 189] width 170 height 28
type input "CHLOE"
click at [544, 181] on input "Last name" at bounding box center [538, 189] width 170 height 28
type input "FINK"
click at [345, 254] on input "Phone" at bounding box center [358, 250] width 170 height 28
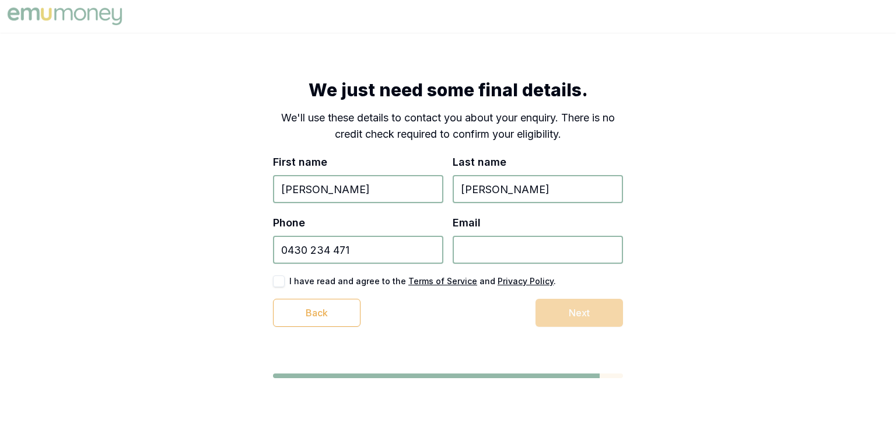
type input "0430 234 471"
click at [507, 254] on input "Email" at bounding box center [538, 250] width 170 height 28
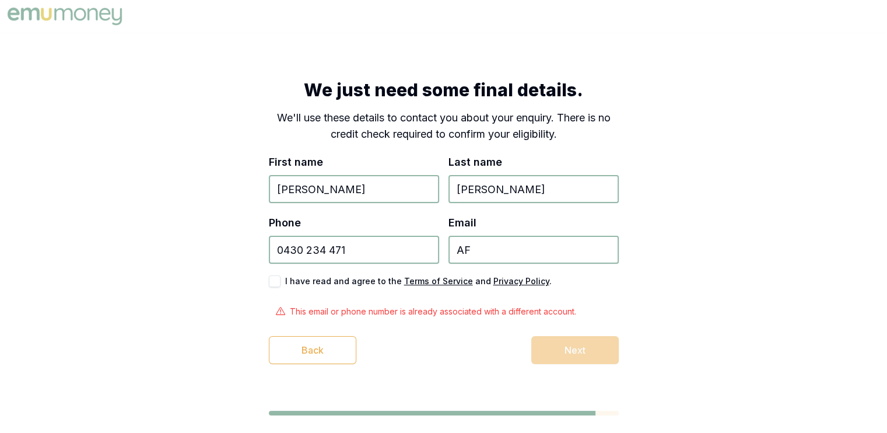
type input "afink0910@gmail.com"
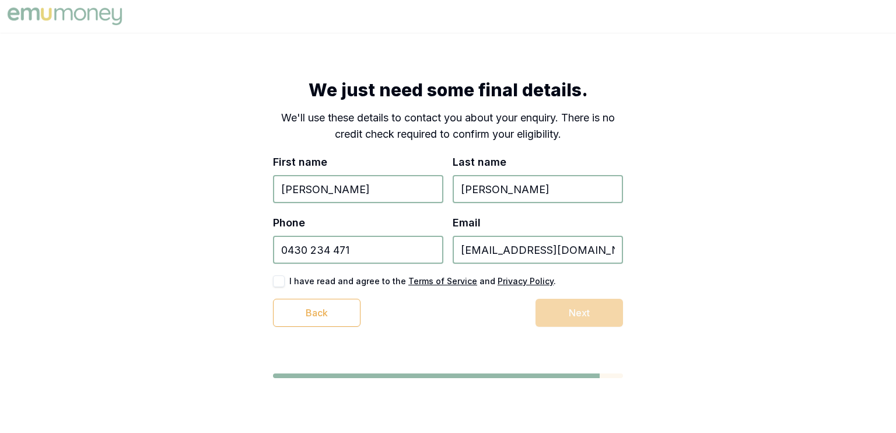
click at [281, 277] on button "button" at bounding box center [279, 281] width 12 height 12
click at [606, 311] on button "Next" at bounding box center [578, 313] width 87 height 28
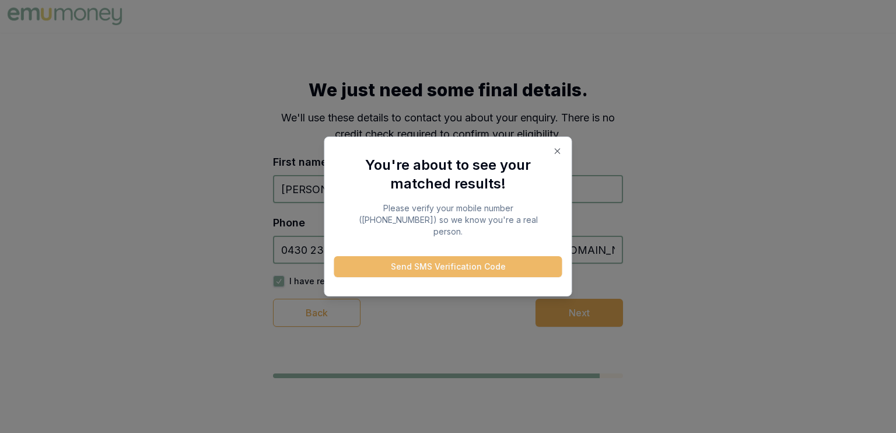
click at [495, 258] on button "Send SMS Verification Code" at bounding box center [448, 266] width 228 height 21
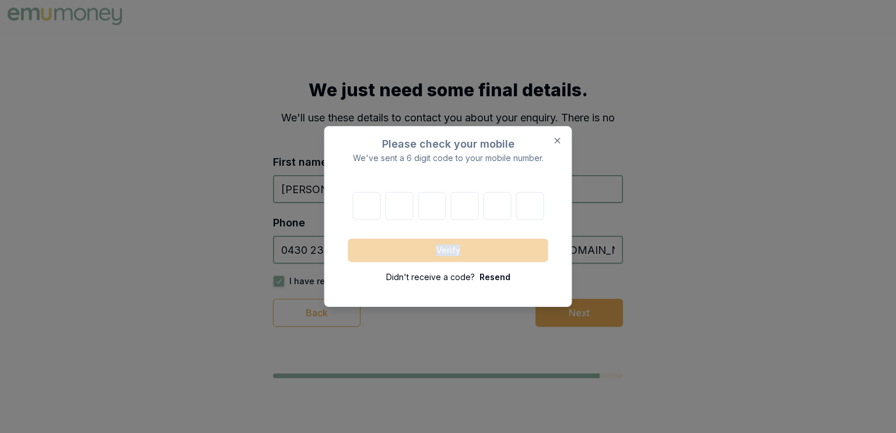
drag, startPoint x: 495, startPoint y: 258, endPoint x: 367, endPoint y: 209, distance: 136.8
click at [367, 209] on form "Verify Didn't receive a code? Resend" at bounding box center [448, 237] width 200 height 91
click at [367, 209] on input "number" at bounding box center [366, 206] width 28 height 28
type input "4"
type input "2"
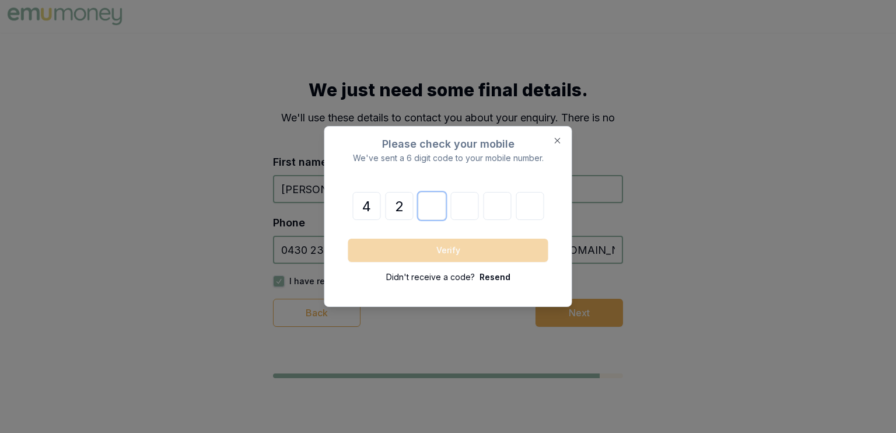
type input "1"
type input "7"
type input "3"
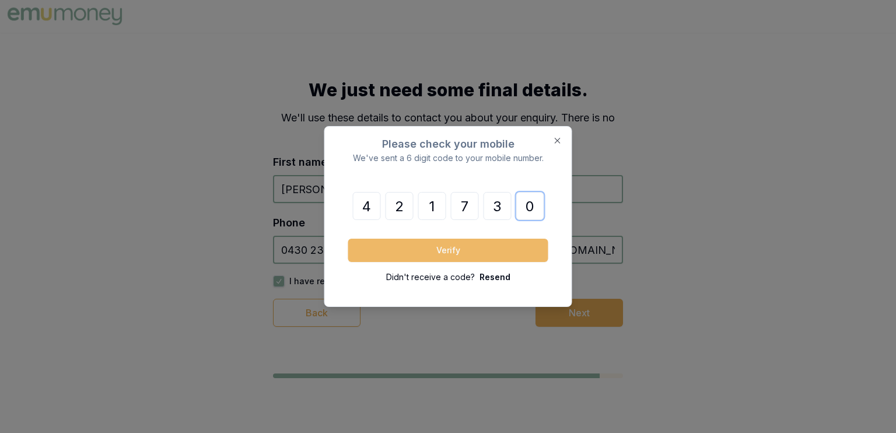
type input "0"
click at [407, 250] on button "Verify" at bounding box center [448, 250] width 200 height 23
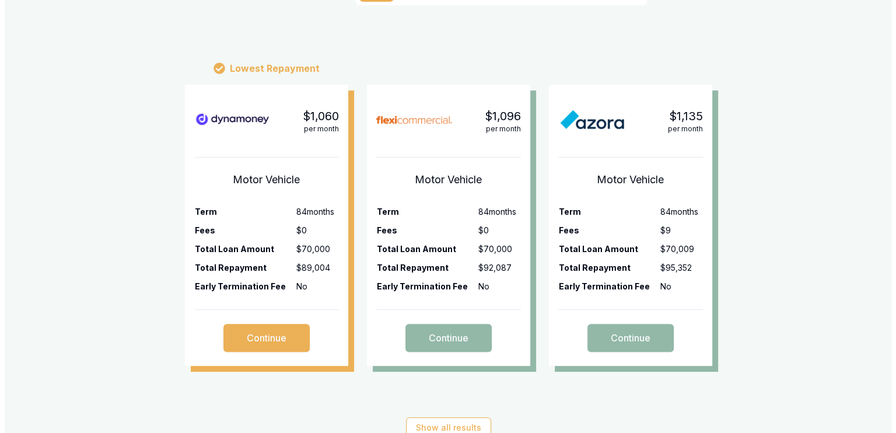
scroll to position [303, 0]
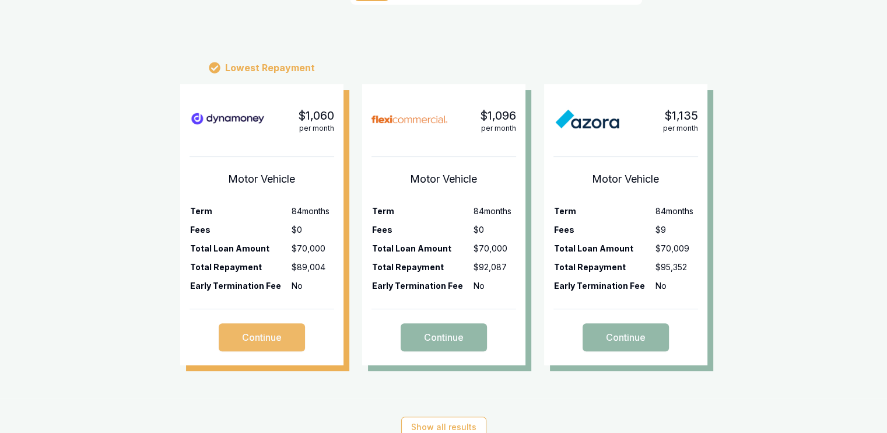
click at [261, 334] on button "Continue" at bounding box center [262, 337] width 86 height 28
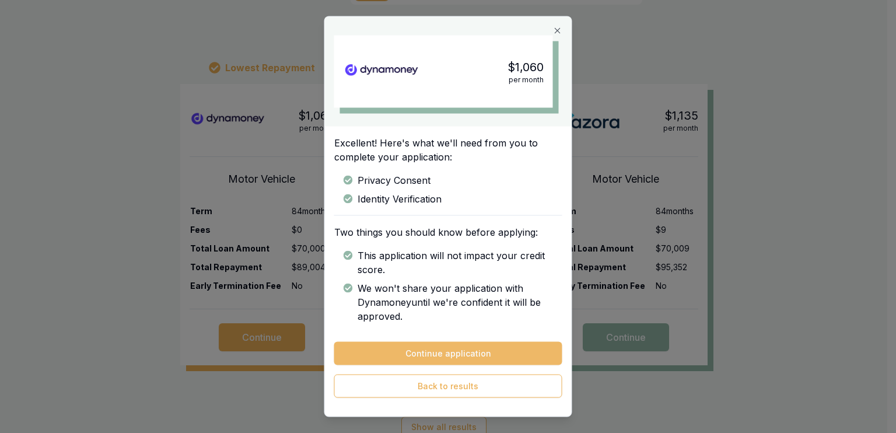
click at [437, 354] on button "Continue application" at bounding box center [448, 353] width 228 height 23
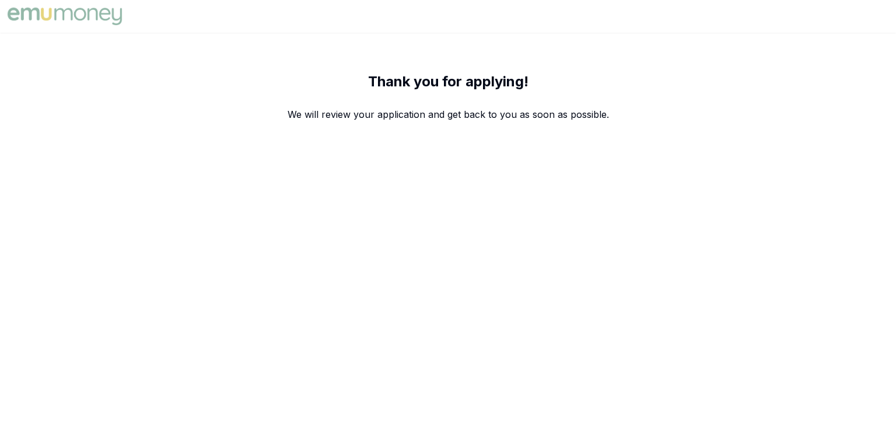
click at [80, 16] on img at bounding box center [65, 16] width 120 height 23
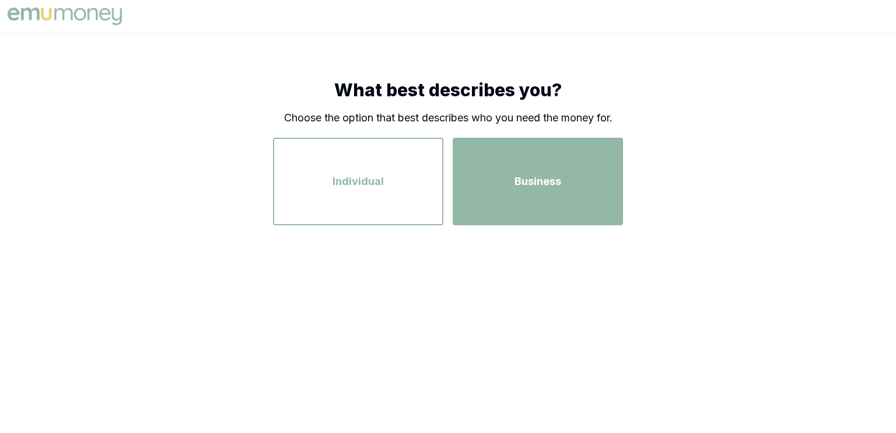
click at [488, 171] on div "Business" at bounding box center [537, 181] width 149 height 66
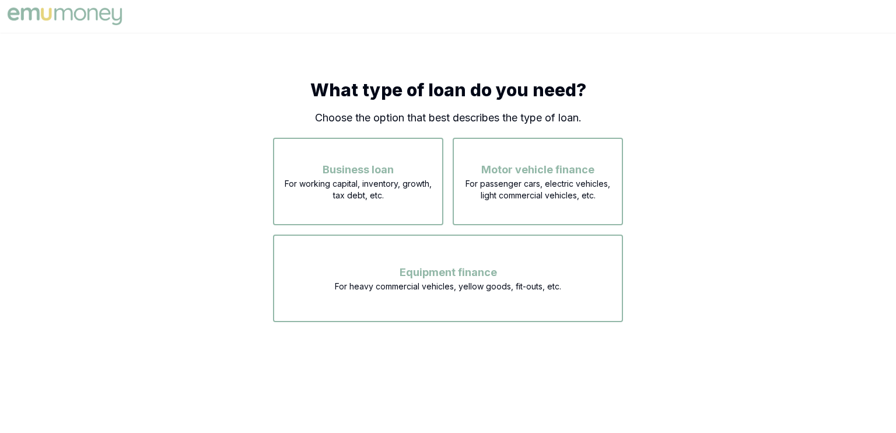
click at [47, 19] on img at bounding box center [65, 16] width 120 height 23
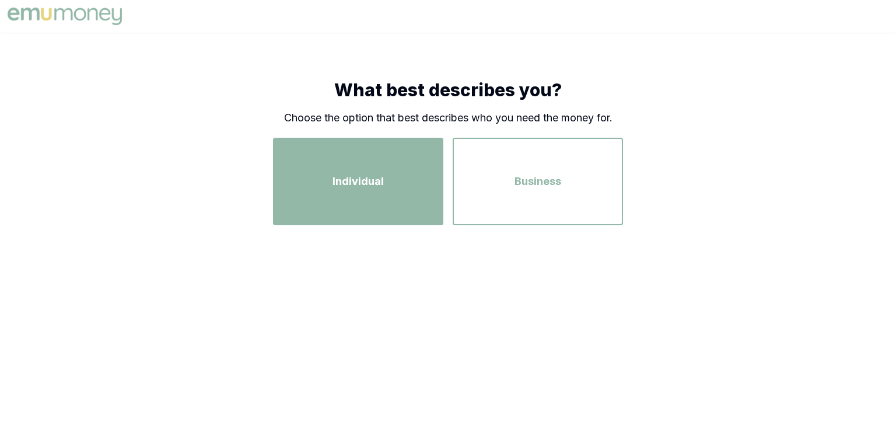
click at [317, 182] on div "Individual" at bounding box center [357, 181] width 149 height 66
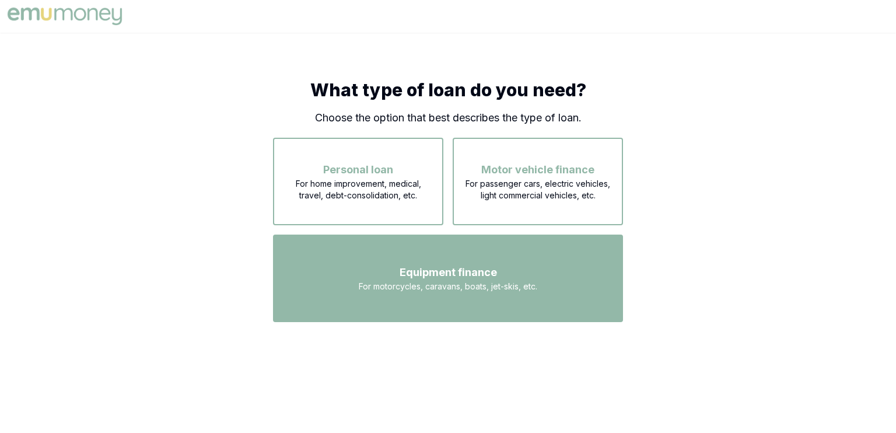
click at [391, 293] on div "Equipment finance For motorcycles, caravans, boats, jet-skis, etc." at bounding box center [447, 278] width 329 height 66
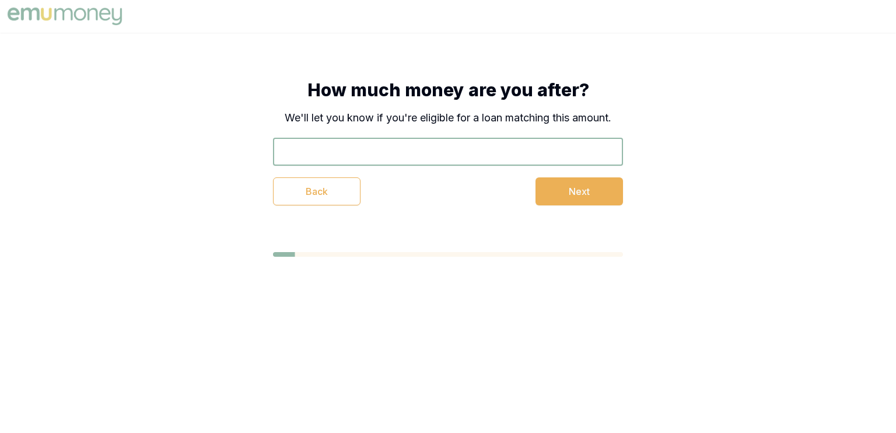
click at [429, 145] on input "text" at bounding box center [448, 152] width 350 height 28
type input "$4,400"
click at [606, 184] on button "Next" at bounding box center [578, 191] width 87 height 28
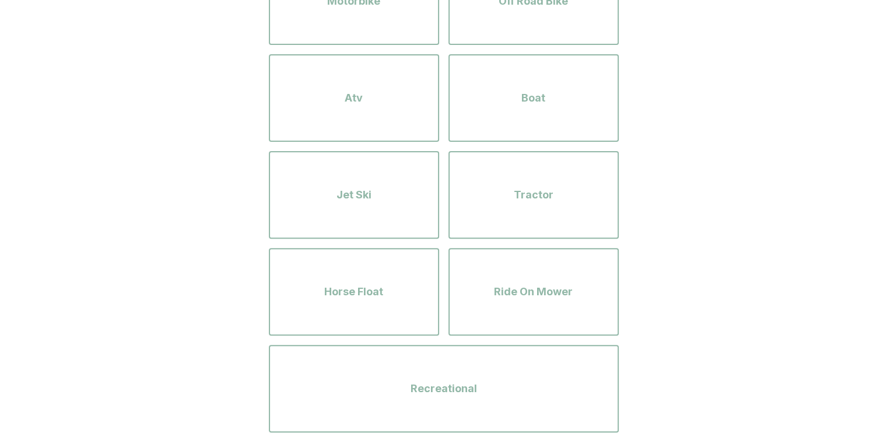
scroll to position [516, 0]
